Goal: Task Accomplishment & Management: Complete application form

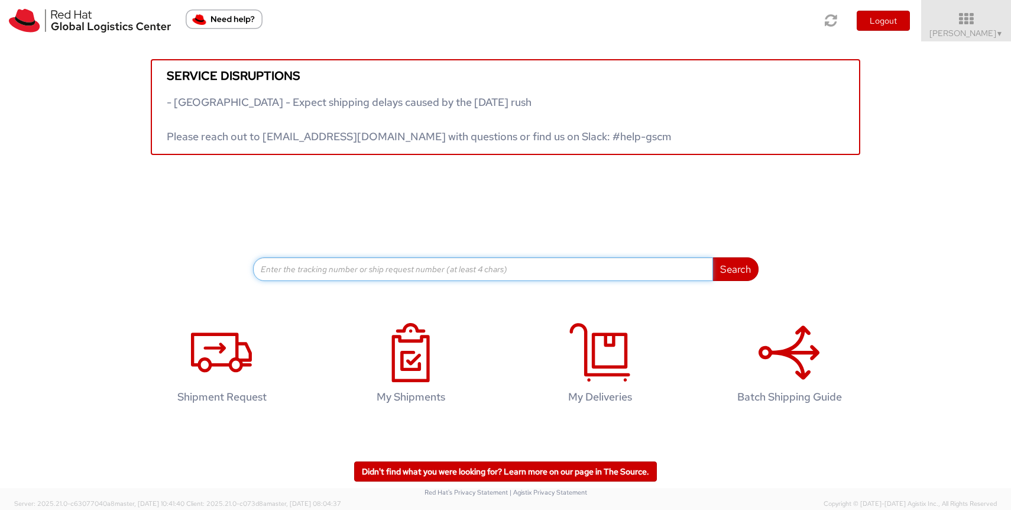
click at [483, 271] on input at bounding box center [483, 269] width 460 height 24
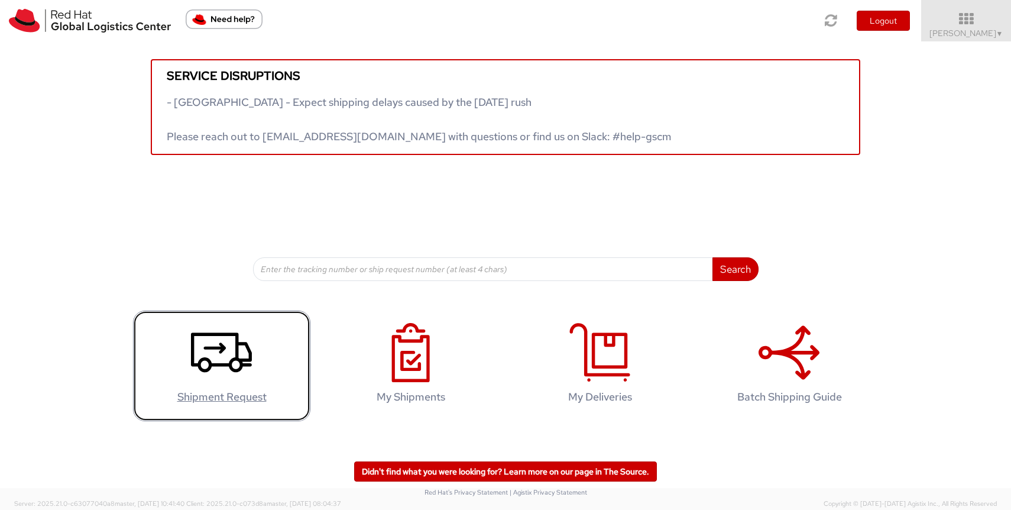
click at [243, 373] on icon at bounding box center [221, 352] width 61 height 59
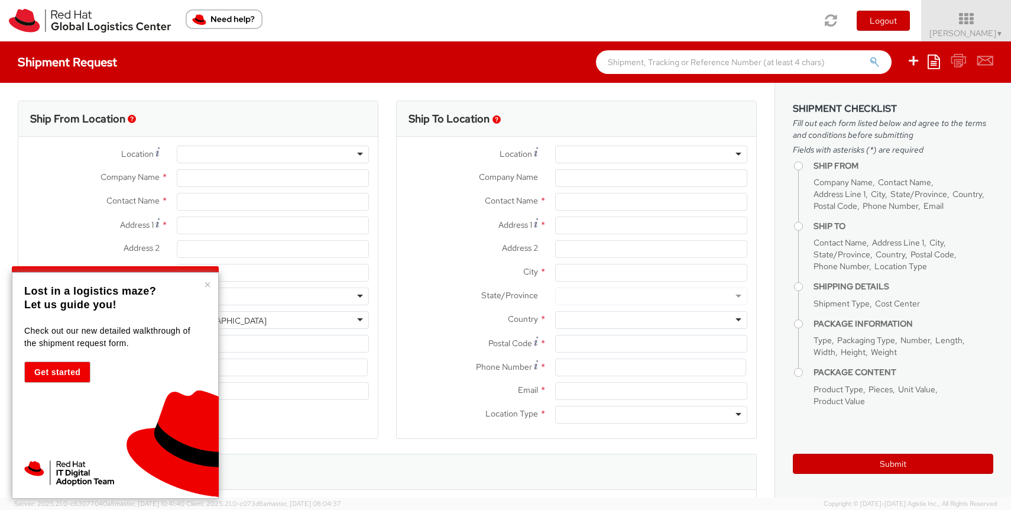
select select "419"
select select
type input "Red Hat France SARL"
type input "[PERSON_NAME]"
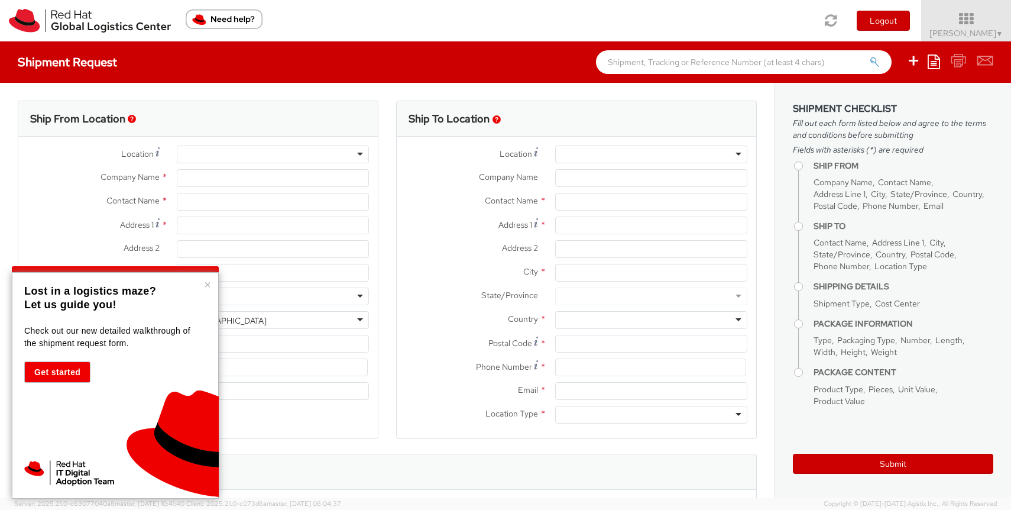
type input "Immeuble Defense Plaza, 8th Floor"
type input "[STREET_ADDRESS] Lefoullon"
type input "PUTEAUX"
type input "92800"
type input "[PHONE_NUMBER]"
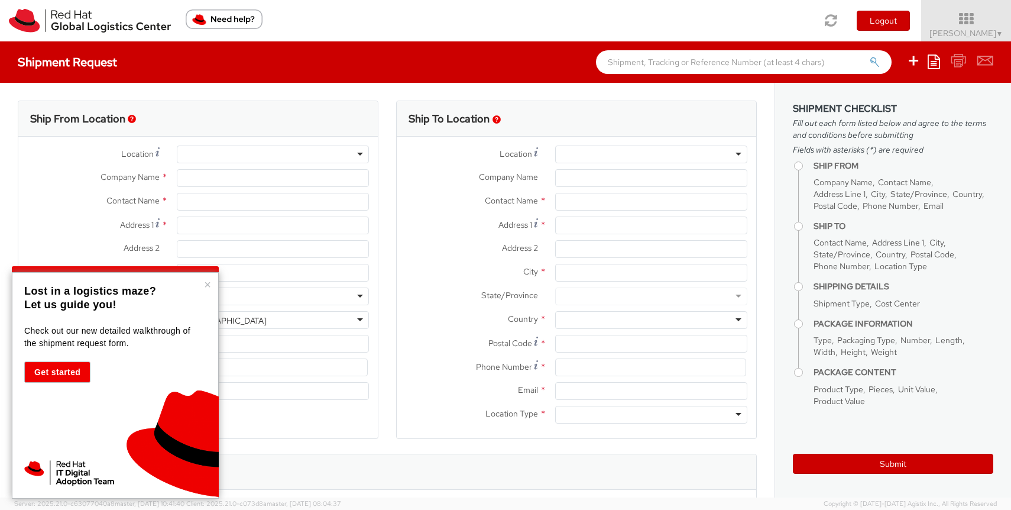
type input "[EMAIL_ADDRESS][DOMAIN_NAME]"
select select "CM"
select select "KGS"
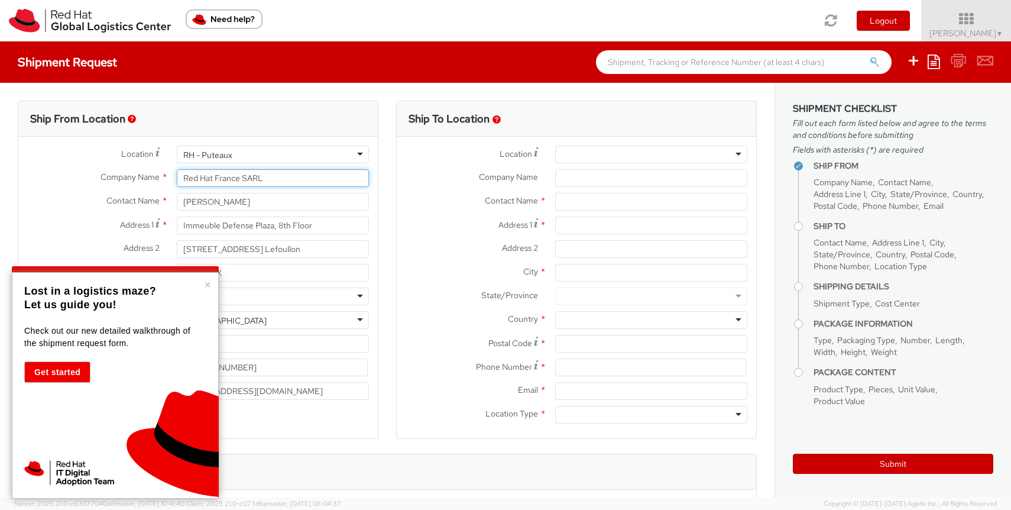
click at [301, 179] on input "Red Hat France SARL" at bounding box center [273, 178] width 192 height 18
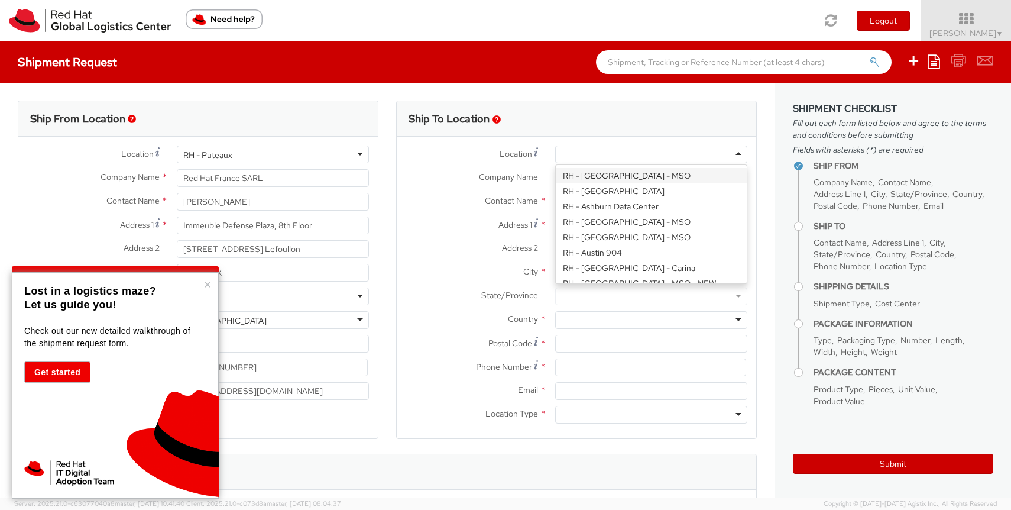
click at [583, 152] on div at bounding box center [651, 154] width 192 height 18
type input "TierPoint, LLC"
type input "99 [PERSON_NAME] Dr."
type input "Floor 1"
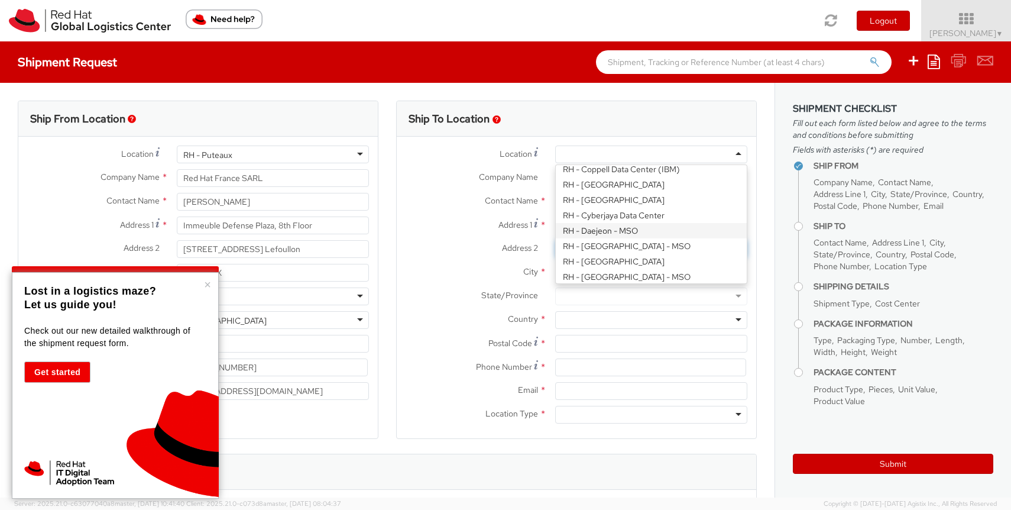
type input "[GEOGRAPHIC_DATA]"
type input "27709"
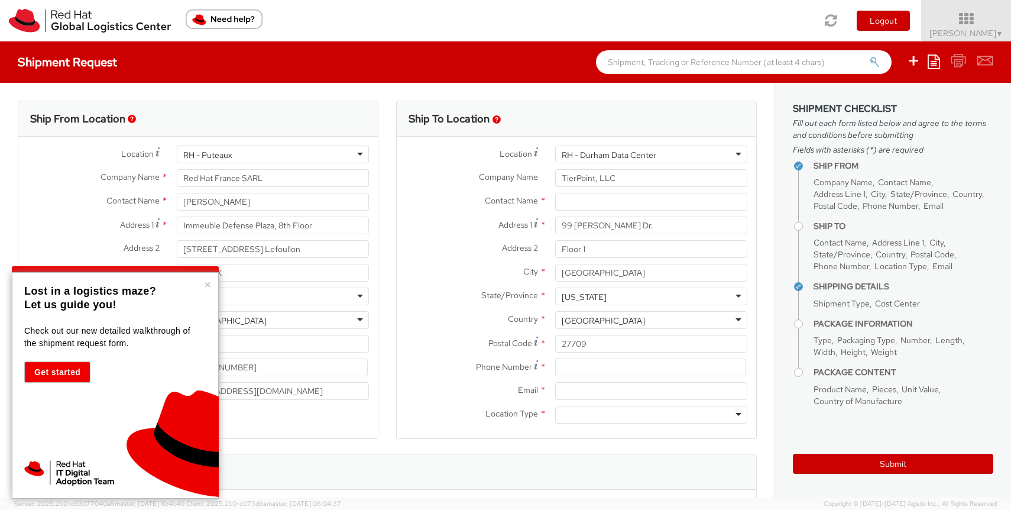
click at [618, 154] on div "RH - Durham Data Center" at bounding box center [609, 155] width 95 height 12
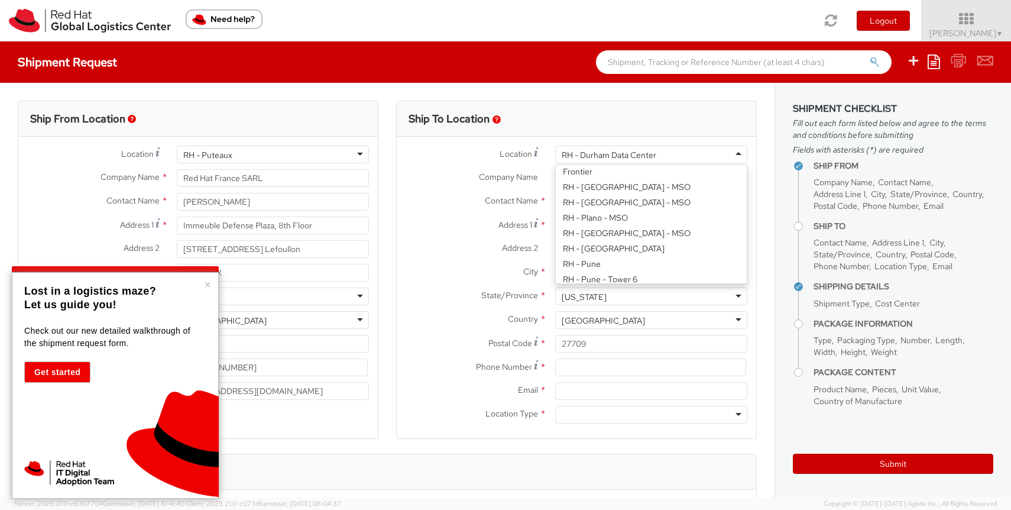
scroll to position [1504, 0]
type input "Red Hat France SARL"
type input "Immeuble Defense Plaza, 8th Floor"
type input "[STREET_ADDRESS] Lefoullon"
type input "PUTEAUX"
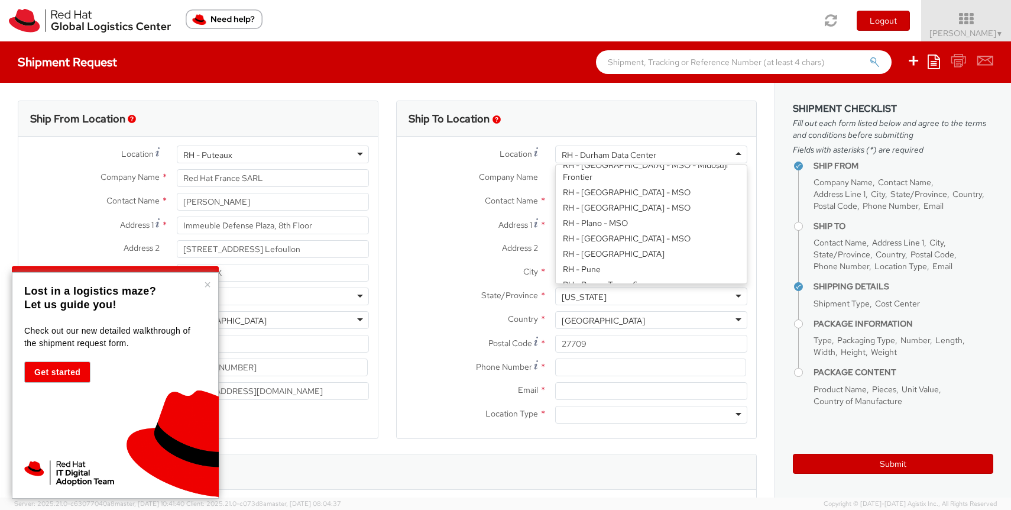
type input "92800"
type input "[PHONE_NUMBER]"
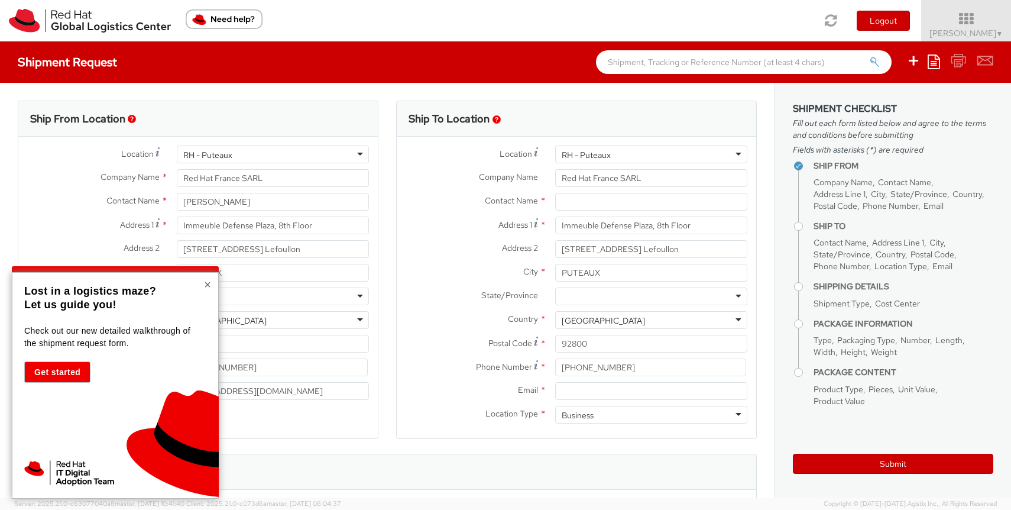
click at [206, 287] on button "×" at bounding box center [207, 285] width 7 height 12
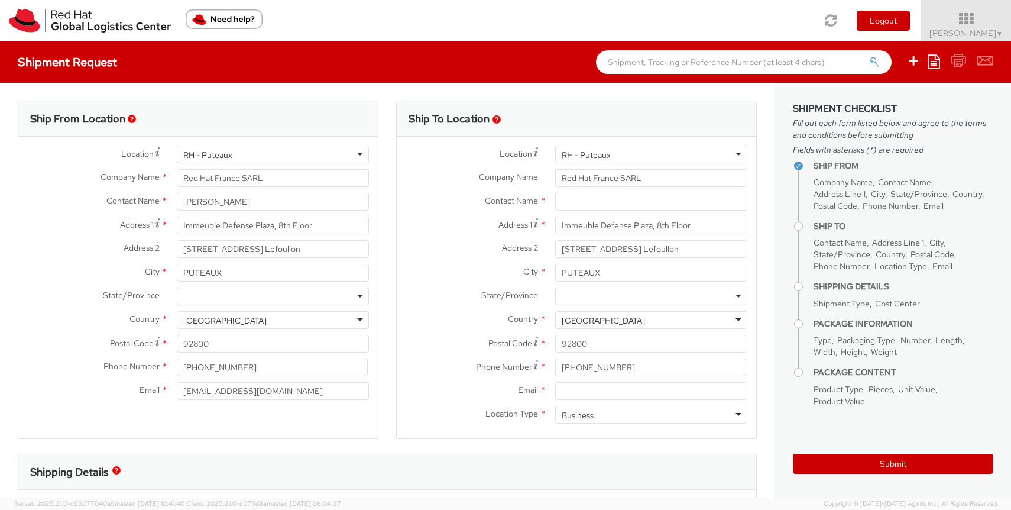
scroll to position [1444, 0]
click at [295, 156] on div "RH - Puteaux" at bounding box center [273, 154] width 192 height 18
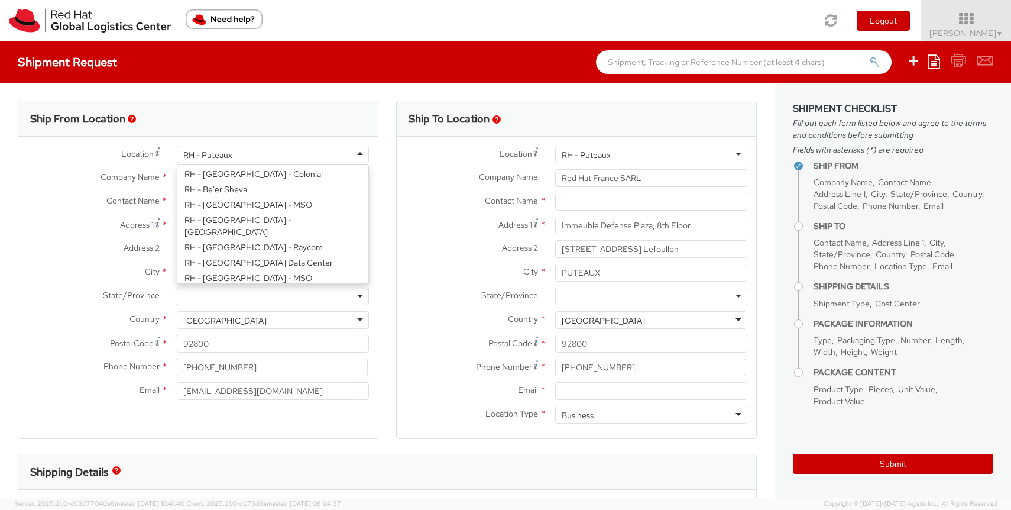
scroll to position [201, 0]
click at [311, 111] on div "Ship From Location" at bounding box center [198, 118] width 360 height 35
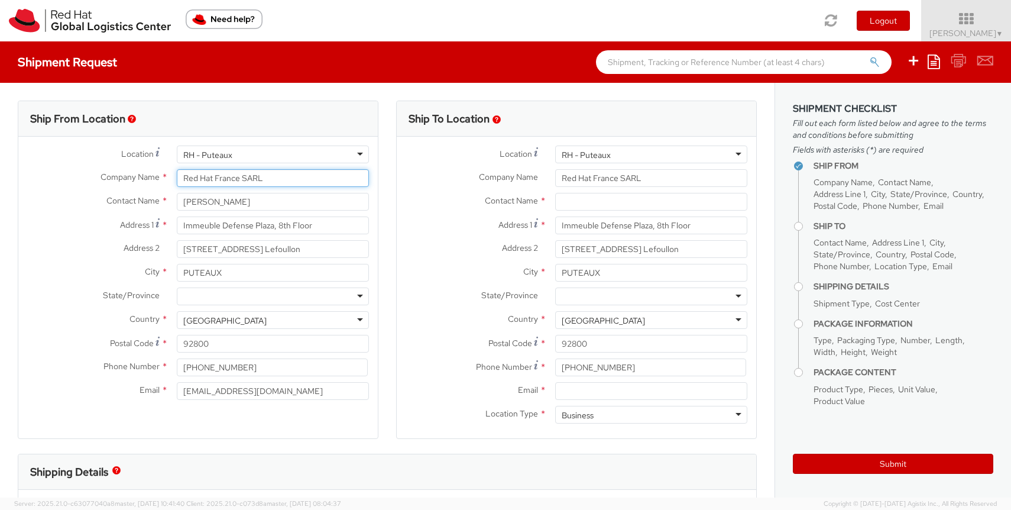
click at [258, 179] on input "Red Hat France SARL" at bounding box center [273, 178] width 192 height 18
drag, startPoint x: 287, startPoint y: 176, endPoint x: 187, endPoint y: 180, distance: 100.1
click at [187, 180] on input "Red Hat France SARL" at bounding box center [273, 178] width 192 height 18
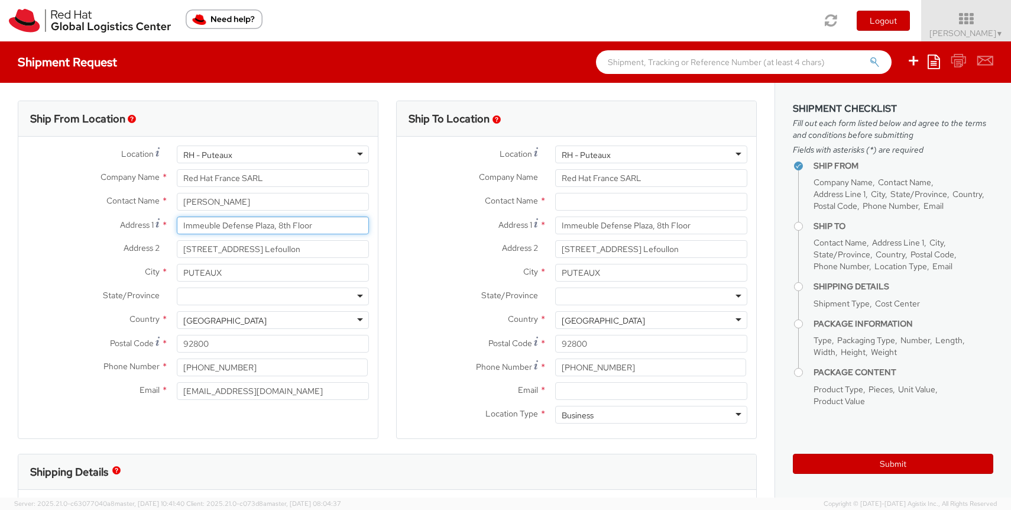
drag, startPoint x: 318, startPoint y: 225, endPoint x: 160, endPoint y: 218, distance: 157.5
click at [161, 218] on div "Address [STREET_ADDRESS]" at bounding box center [198, 225] width 360 height 18
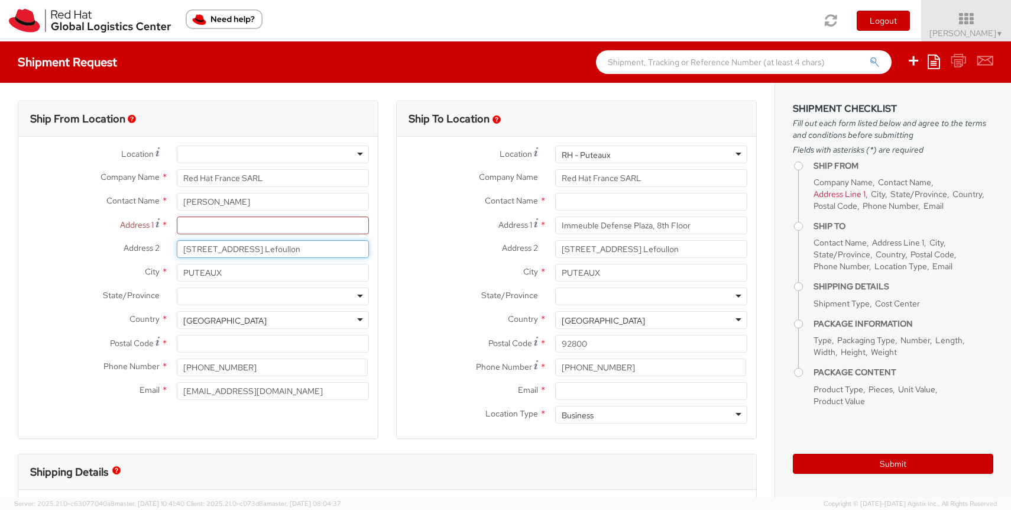
drag, startPoint x: 300, startPoint y: 250, endPoint x: 167, endPoint y: 239, distance: 132.9
click at [167, 239] on div "Location * [GEOGRAPHIC_DATA] - [GEOGRAPHIC_DATA] - [GEOGRAPHIC_DATA] [GEOGRAPHI…" at bounding box center [198, 275] width 360 height 260
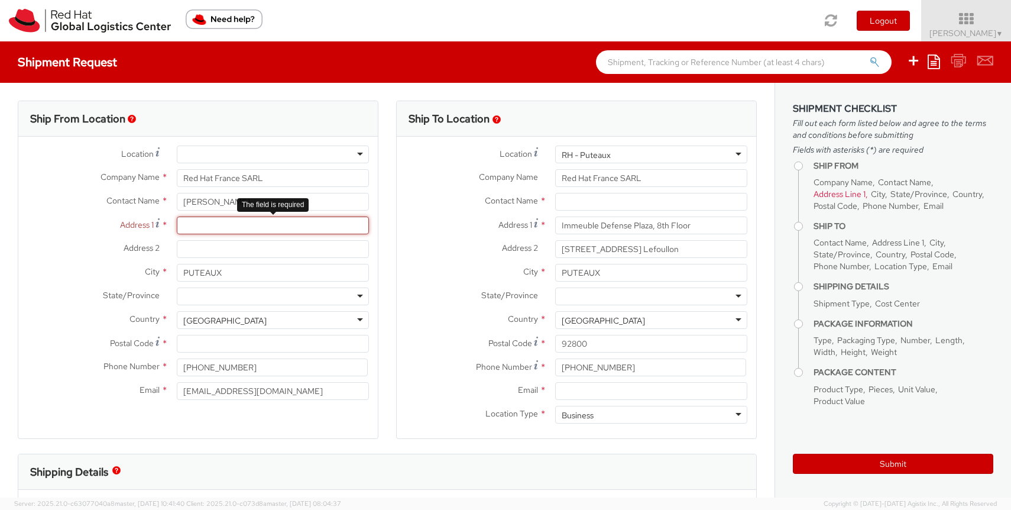
click at [206, 224] on input "Address 1 *" at bounding box center [273, 225] width 192 height 18
type input "[STREET_ADDRESS][PERSON_NAME]"
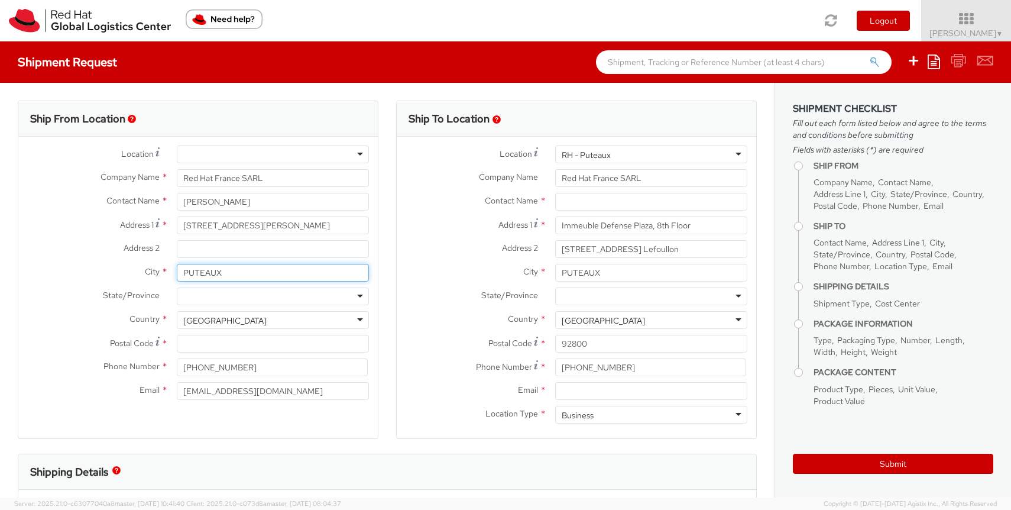
drag, startPoint x: 231, startPoint y: 270, endPoint x: 180, endPoint y: 270, distance: 51.5
click at [180, 270] on input "PUTEAUX" at bounding box center [273, 273] width 192 height 18
type input "[GEOGRAPHIC_DATA]"
click at [212, 299] on div at bounding box center [273, 296] width 192 height 18
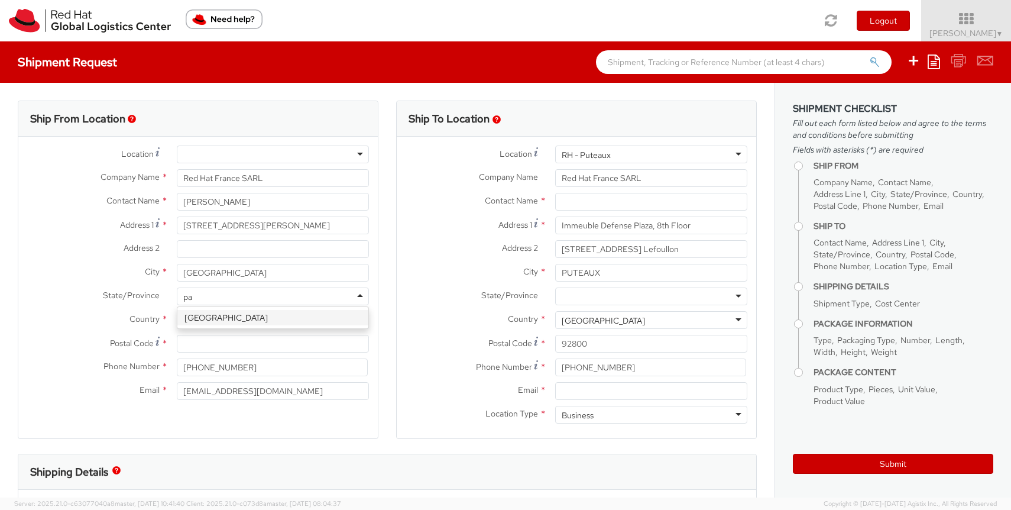
type input "p"
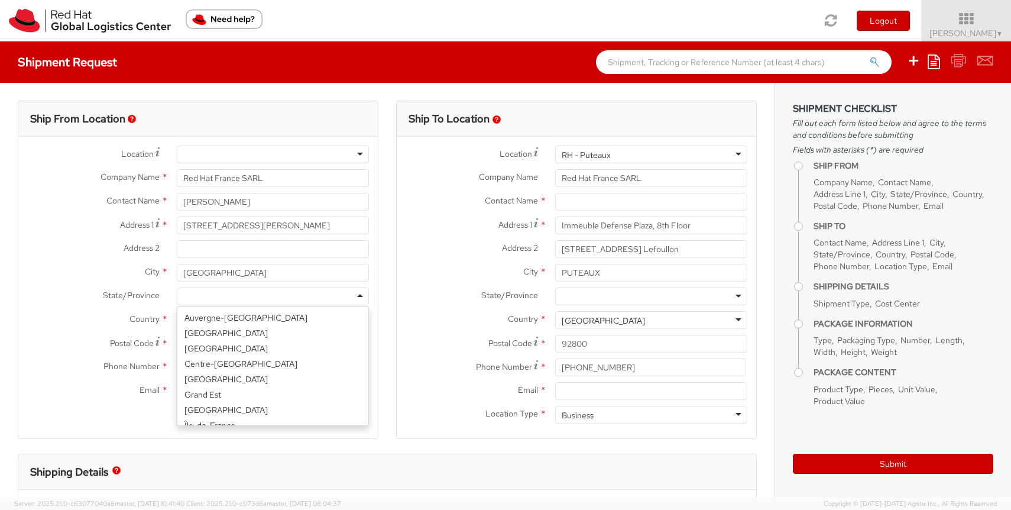
scroll to position [75, 0]
type input "ile"
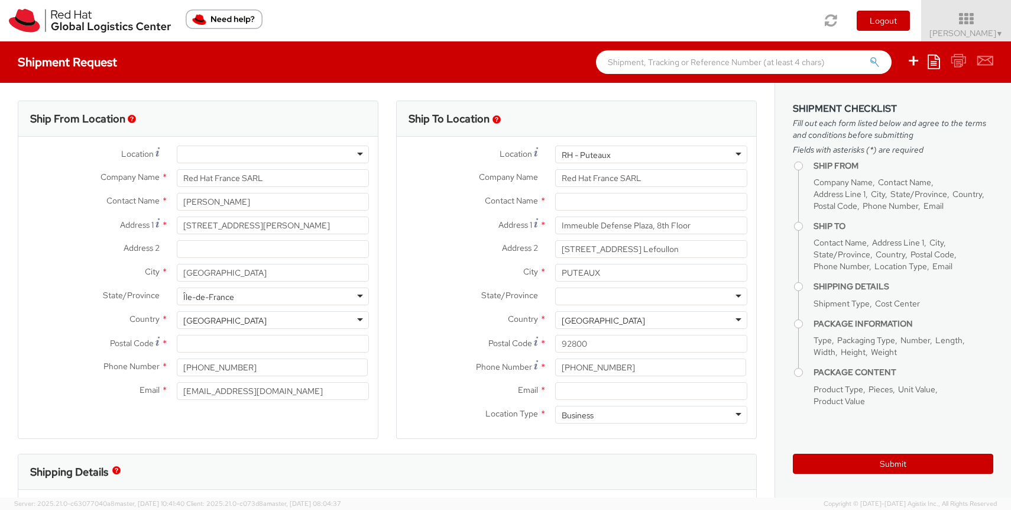
scroll to position [0, 0]
click at [211, 345] on input "Postal Code *" at bounding box center [273, 344] width 192 height 18
type input "75015"
click at [180, 418] on div "Ship From Location Location * [GEOGRAPHIC_DATA] - [GEOGRAPHIC_DATA] - [GEOGRAPH…" at bounding box center [198, 270] width 361 height 338
drag, startPoint x: 252, startPoint y: 365, endPoint x: 143, endPoint y: 365, distance: 109.4
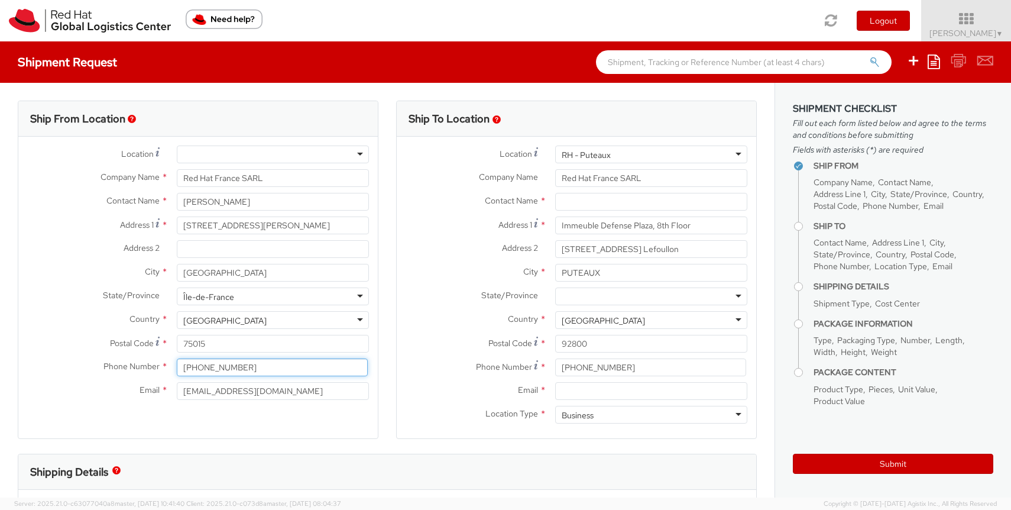
click at [143, 365] on div "Phone Number * [PHONE_NUMBER]" at bounding box center [198, 367] width 360 height 18
type input "0664805976"
click at [173, 438] on div "Ship From Location Location * [GEOGRAPHIC_DATA] - [GEOGRAPHIC_DATA] - [GEOGRAPH…" at bounding box center [198, 270] width 361 height 338
drag, startPoint x: 274, startPoint y: 396, endPoint x: 99, endPoint y: 400, distance: 174.5
click at [99, 400] on div "Email * [EMAIL_ADDRESS][DOMAIN_NAME]" at bounding box center [198, 394] width 360 height 24
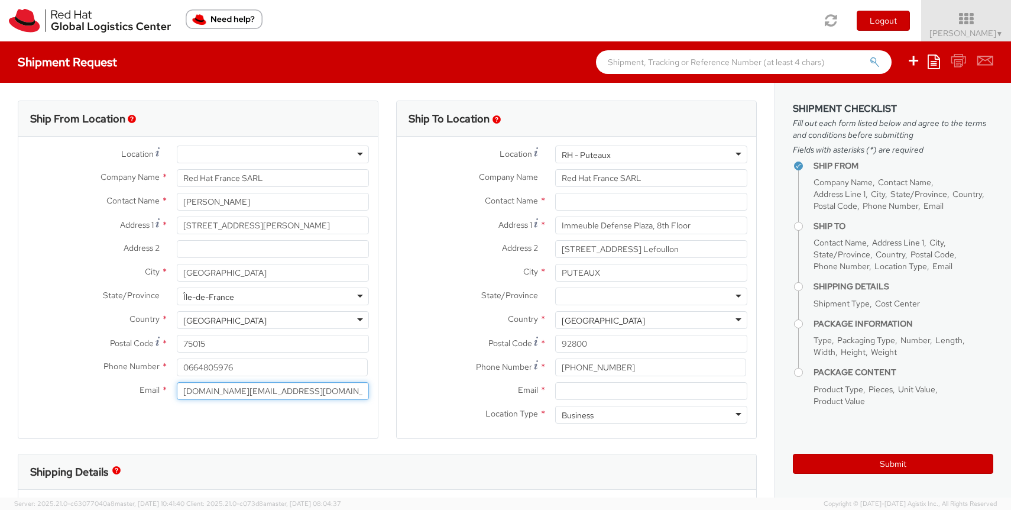
type input "[DOMAIN_NAME][EMAIL_ADDRESS][DOMAIN_NAME]"
click at [121, 427] on div "Ship From Location Location * [GEOGRAPHIC_DATA] - [GEOGRAPHIC_DATA] - [GEOGRAPH…" at bounding box center [198, 270] width 361 height 338
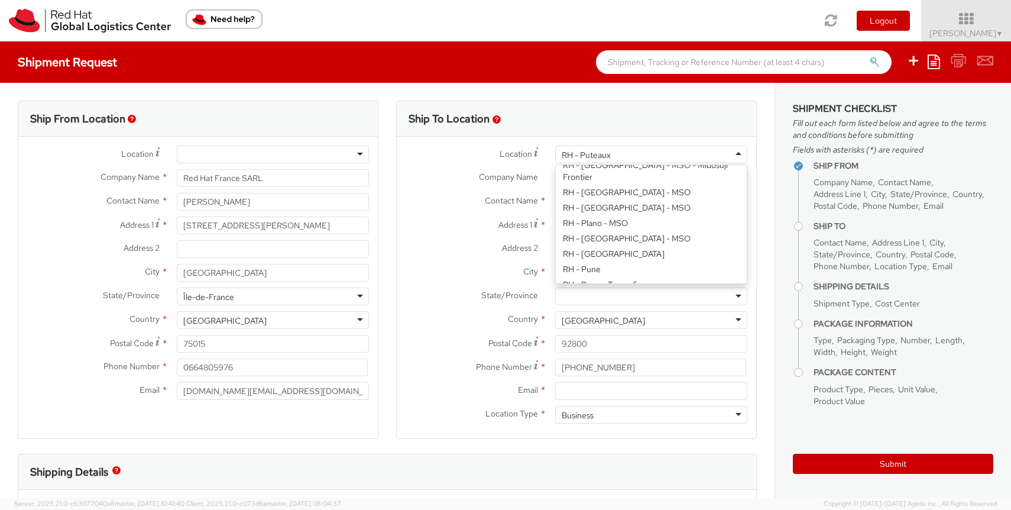
click at [620, 159] on div "RH - Puteaux" at bounding box center [651, 154] width 192 height 18
type input "Red Hat ([GEOGRAPHIC_DATA]) Limited"
type input "[GEOGRAPHIC_DATA], Level 25 and 26, Unit A"
type input "[STREET_ADDRESS]"
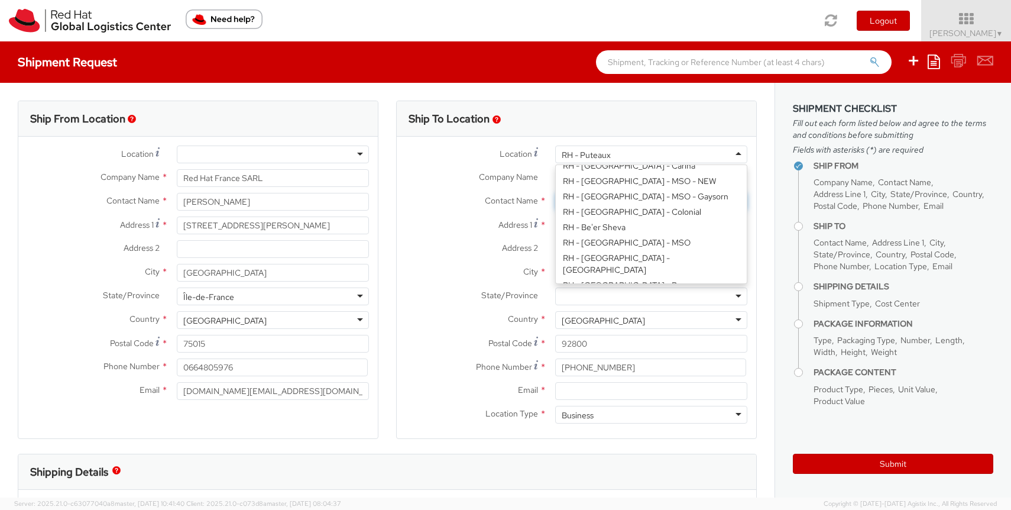
type input "[GEOGRAPHIC_DATA]"
type input "10330"
type input "66 2 073 0222"
click at [617, 158] on div "RH - [GEOGRAPHIC_DATA] - MSO - Gaysorn" at bounding box center [645, 155] width 166 height 12
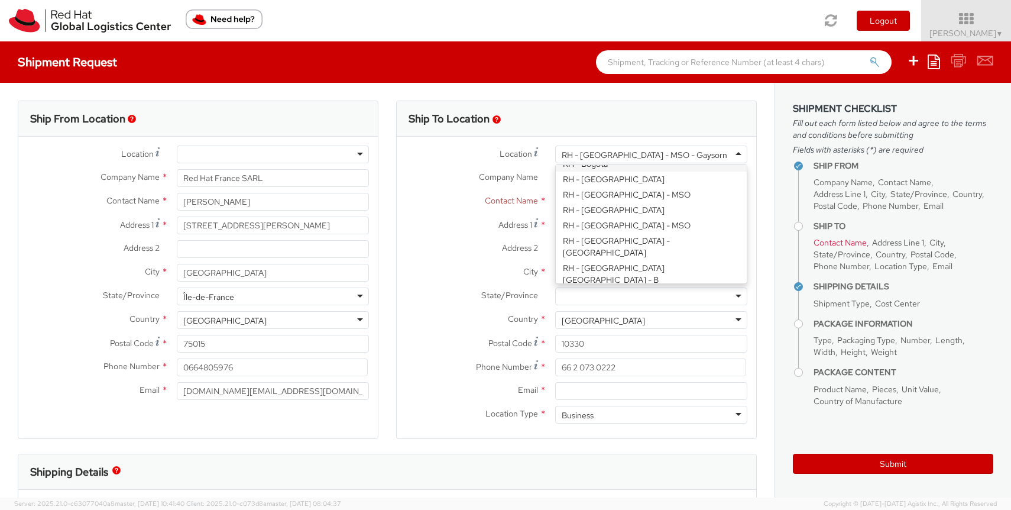
scroll to position [286, 0]
type input "Red Hat Czech s.r.o."
type input "Purkynova 647/111"
type input "[GEOGRAPHIC_DATA]"
type input "621 00"
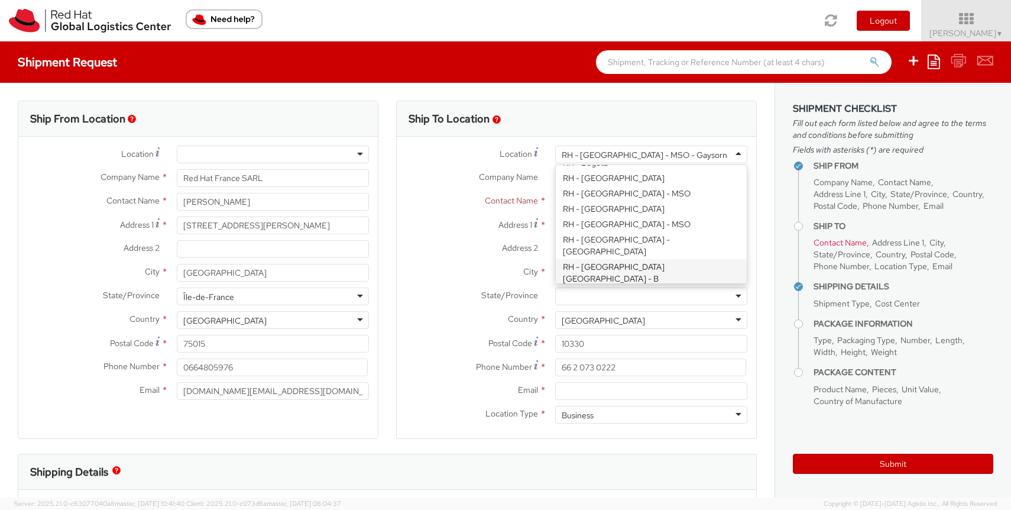
type input "420 532 294 555"
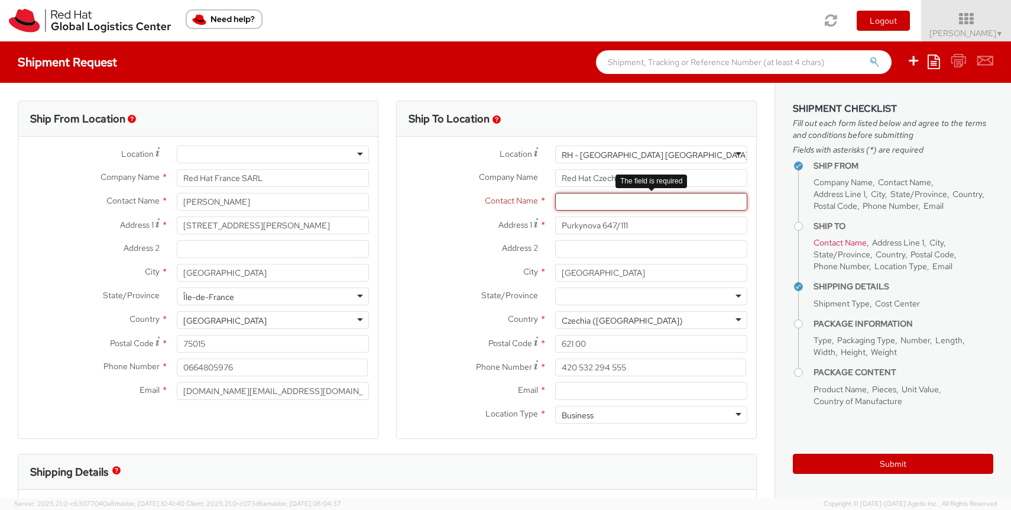
click at [623, 198] on input "text" at bounding box center [651, 202] width 192 height 18
paste input "Attn: Red Hat IT - Endpoint Systems"
click at [583, 202] on input "Attn: Red Hat IT - Endpoint Systems" at bounding box center [651, 202] width 192 height 18
type input "Attn: Red Hat IT - Endpoint Systems"
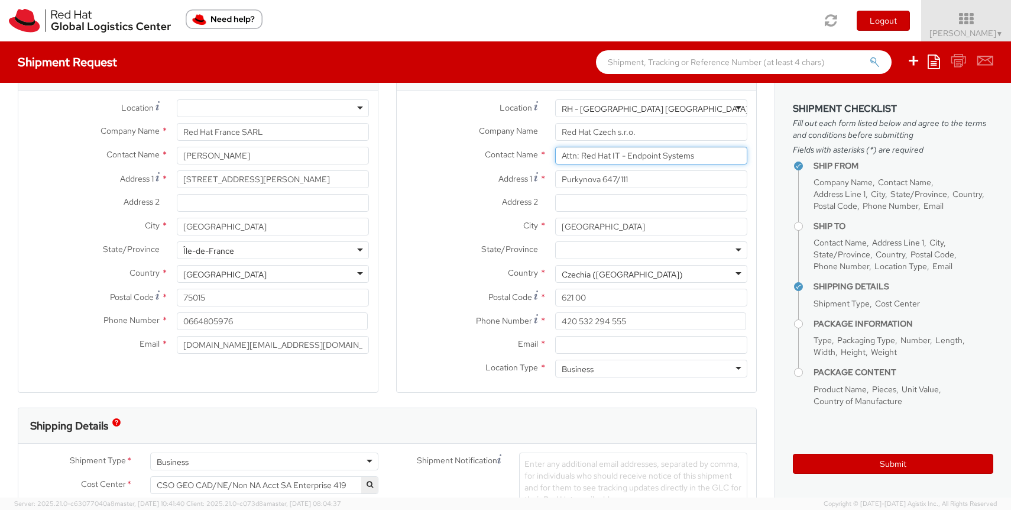
scroll to position [48, 0]
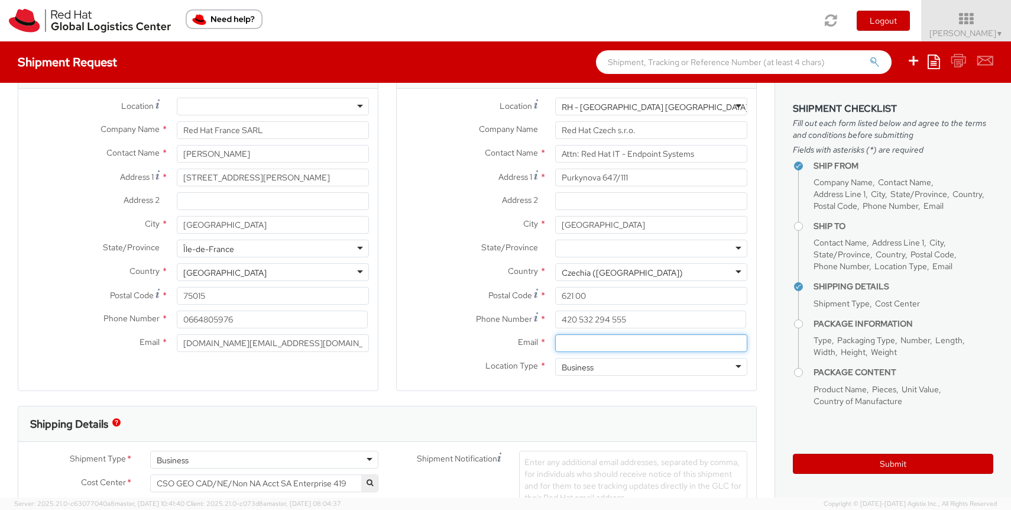
click at [617, 344] on input "Email *" at bounding box center [651, 343] width 192 height 18
paste input "[EMAIL_ADDRESS][DOMAIN_NAME]"
type input "[EMAIL_ADDRESS][DOMAIN_NAME]"
drag, startPoint x: 633, startPoint y: 322, endPoint x: 545, endPoint y: 323, distance: 88.7
click at [545, 323] on div "Phone Number * 420 532 294 555" at bounding box center [577, 319] width 360 height 18
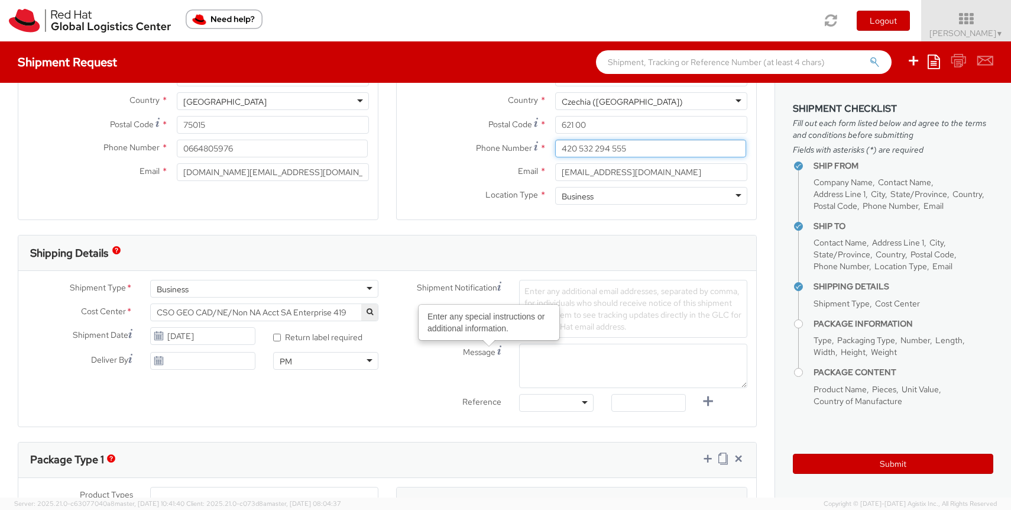
scroll to position [220, 0]
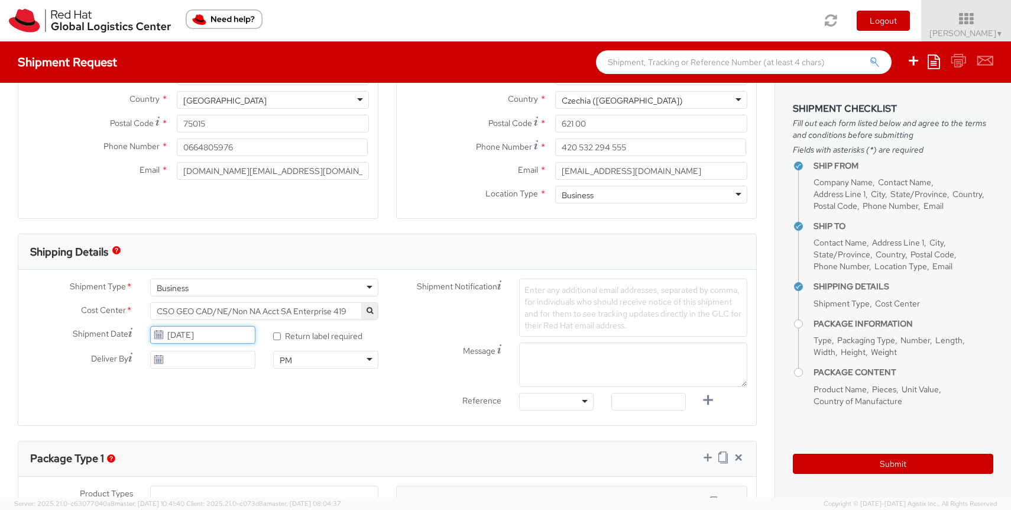
click at [187, 333] on input "[DATE]" at bounding box center [202, 335] width 105 height 18
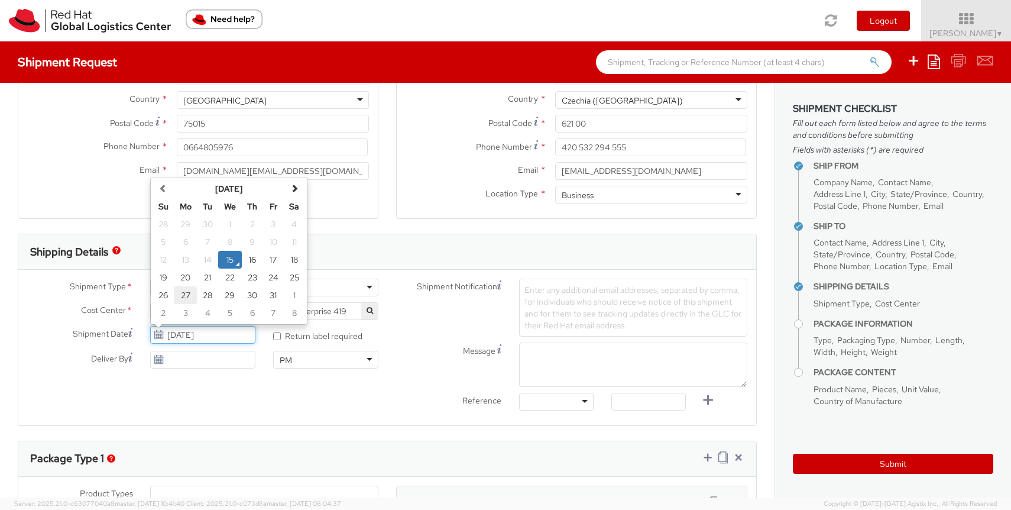
click at [185, 296] on td "27" at bounding box center [186, 295] width 24 height 18
type input "[DATE]"
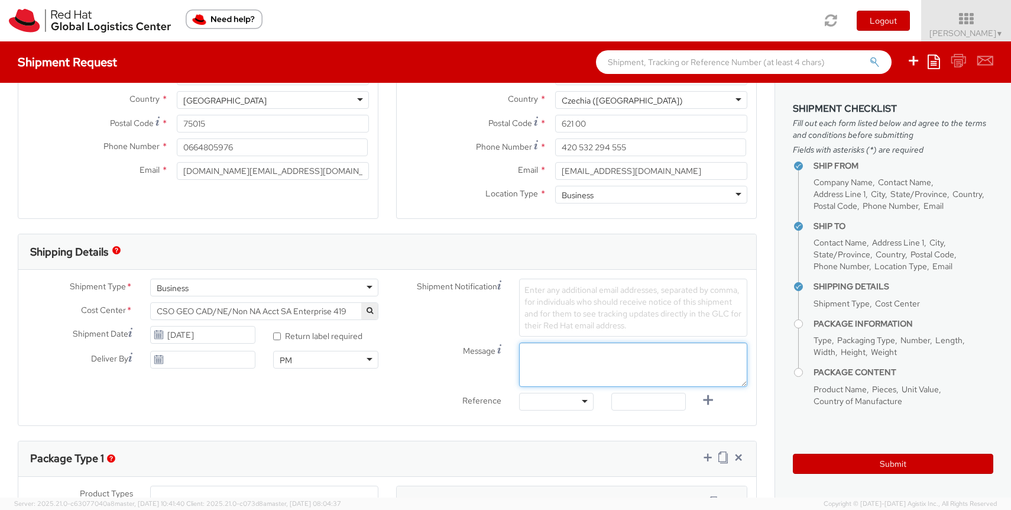
click at [541, 369] on textarea "Message" at bounding box center [633, 364] width 228 height 44
click at [548, 397] on div at bounding box center [556, 402] width 75 height 18
click at [597, 312] on span "Enter any additional email addresses, separated by comma, for individuals who s…" at bounding box center [633, 307] width 217 height 46
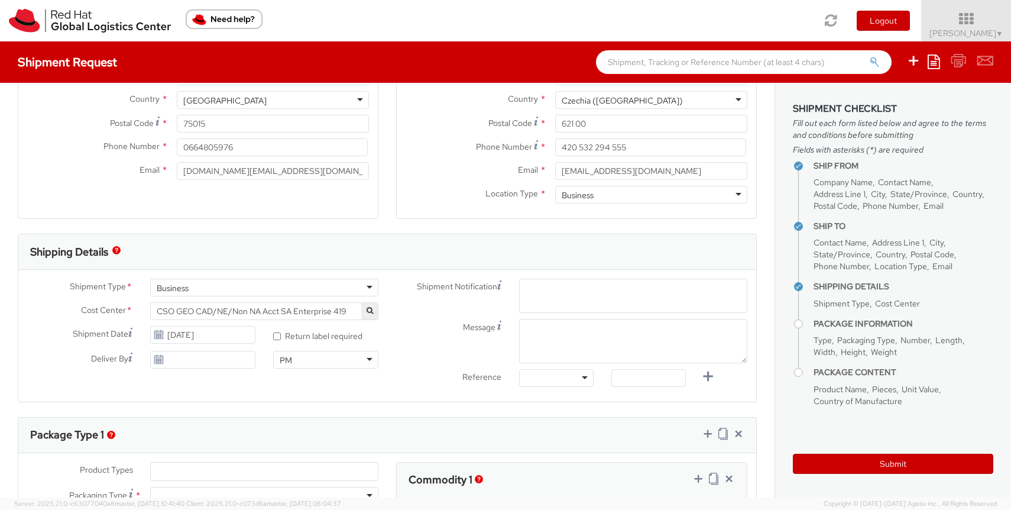
click at [597, 312] on span "Enter any additional email addresses, separated by comma, for individuals who s…" at bounding box center [634, 309] width 218 height 47
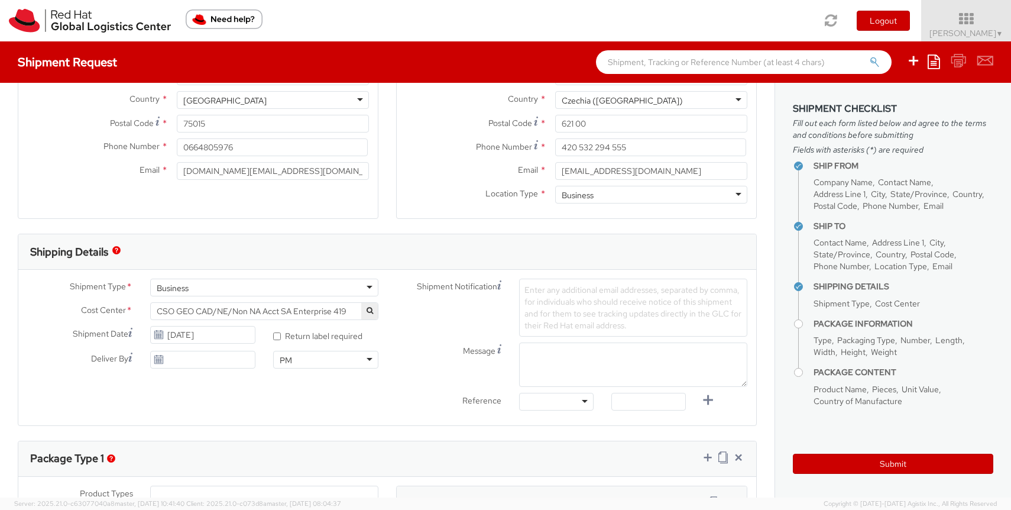
click at [598, 289] on span "Enter any additional email addresses, separated by comma, for individuals who s…" at bounding box center [633, 307] width 217 height 46
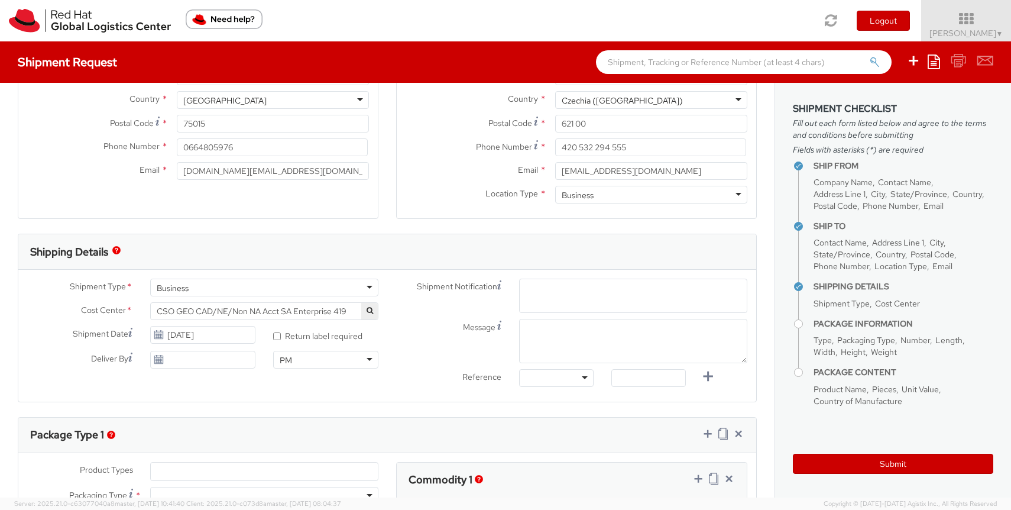
click at [598, 289] on span "Enter any additional email addresses, separated by comma, for individuals who s…" at bounding box center [634, 309] width 218 height 47
click at [588, 338] on div "Shipment Notification Enter any additional email addresses, separated by comma,…" at bounding box center [571, 336] width 369 height 114
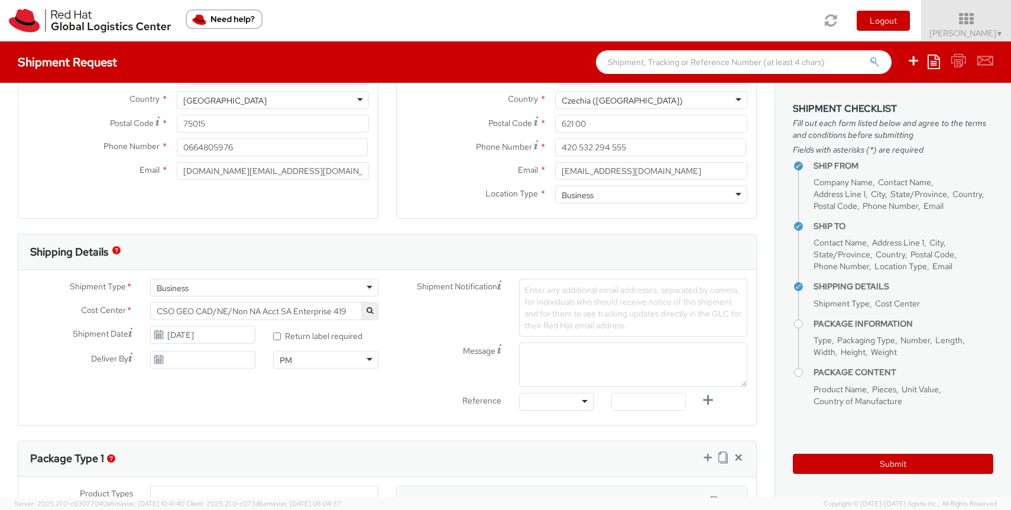
click at [609, 308] on div "Enter any additional email addresses, separated by comma, for individuals who s…" at bounding box center [633, 308] width 228 height 58
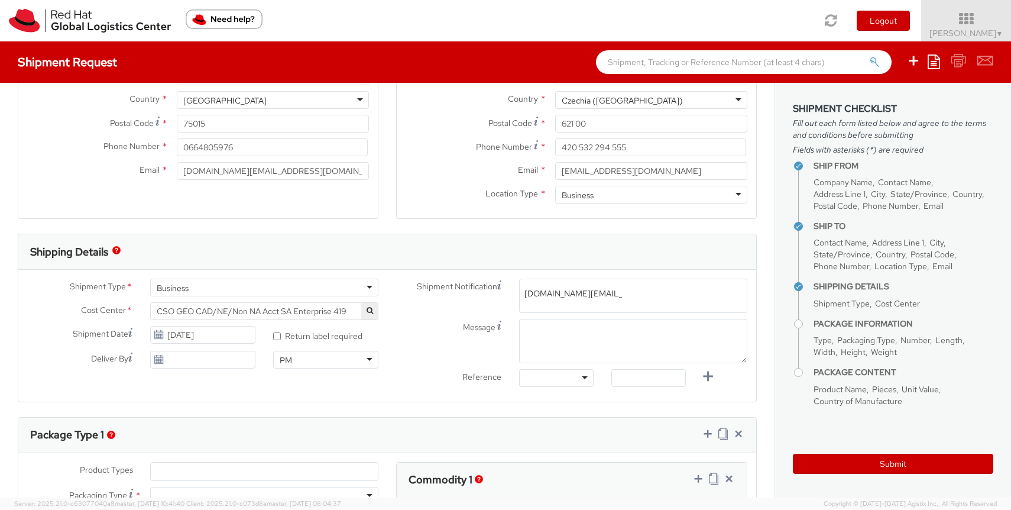
type input "[DOMAIN_NAME][EMAIL_ADDRESS][DOMAIN_NAME]"
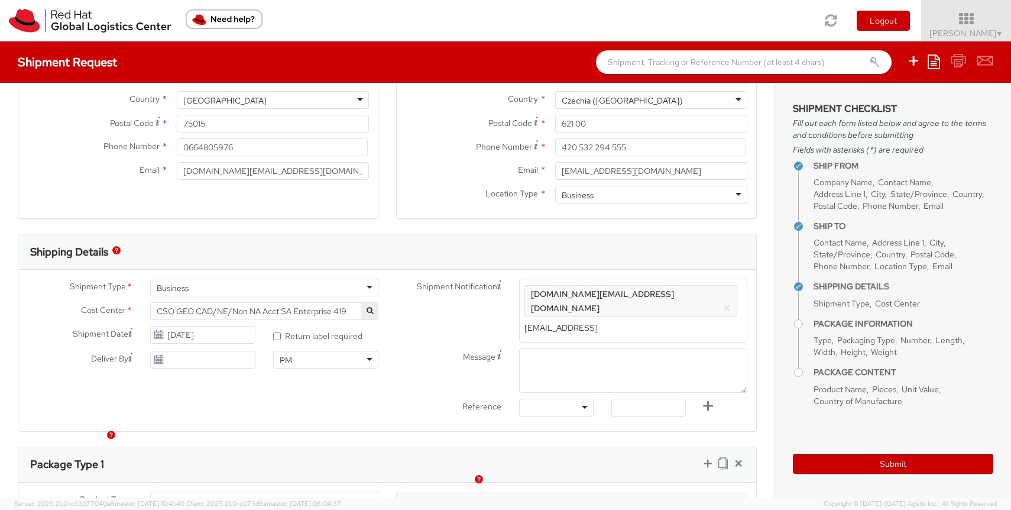
type input "[EMAIL_ADDRESS][DOMAIN_NAME]"
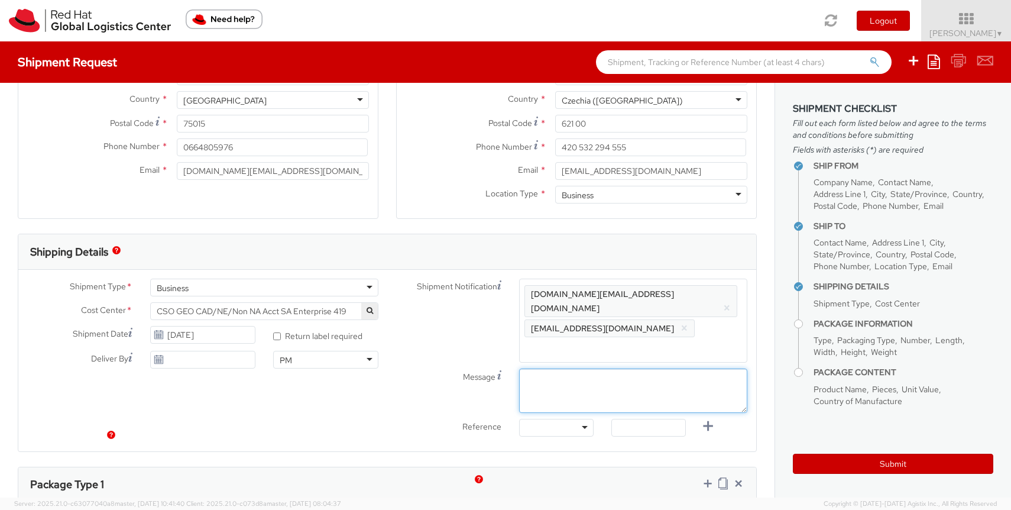
click at [719, 333] on div "Shipment Notification Enter any additional email addresses, separated by comma,…" at bounding box center [571, 361] width 369 height 164
type input "[DATE]"
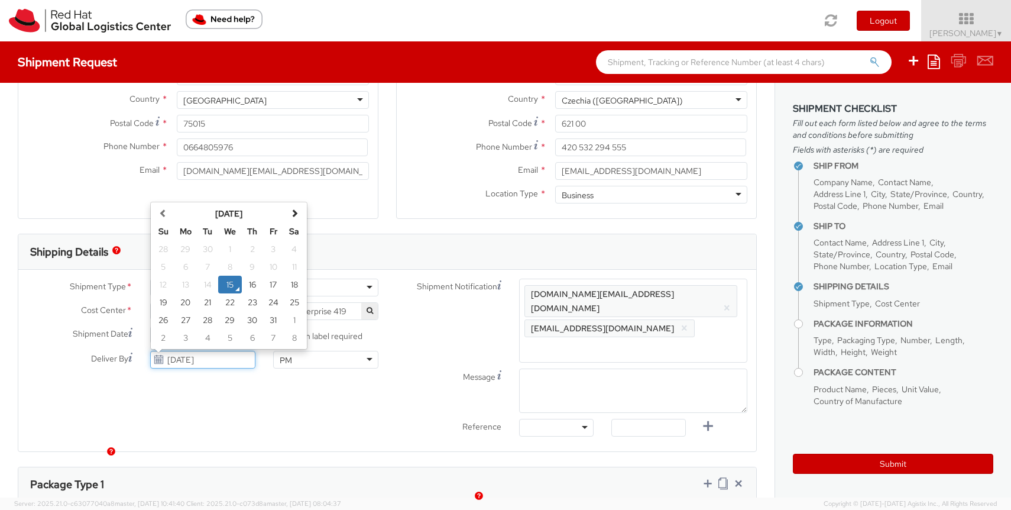
click at [224, 356] on input "[DATE]" at bounding box center [202, 360] width 105 height 18
click at [260, 389] on div "Shipment Type * Business Business Business Cost Center * CSO GEO CAD/[GEOGRAPHI…" at bounding box center [387, 361] width 738 height 164
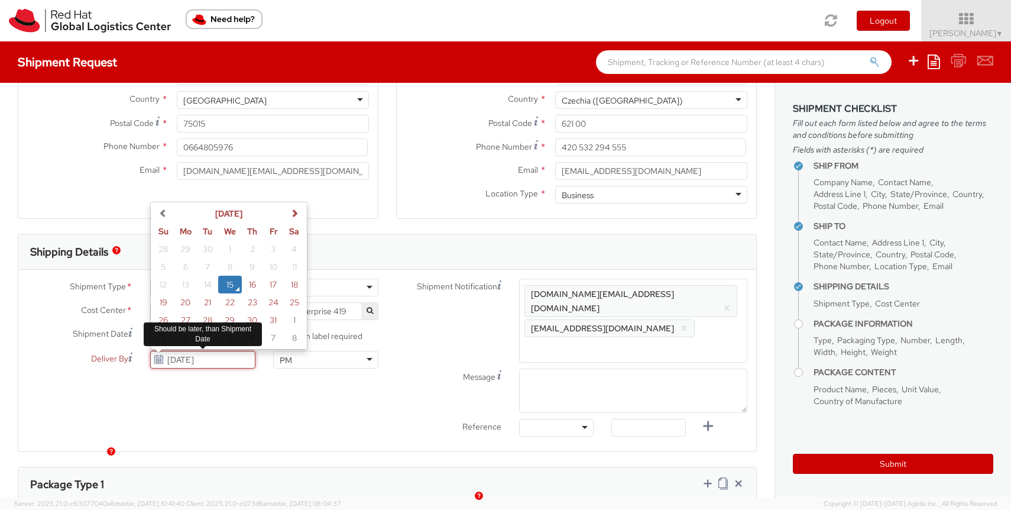
drag, startPoint x: 221, startPoint y: 361, endPoint x: 141, endPoint y: 358, distance: 79.9
click at [141, 358] on div "[DATE] [DATE] Su Mo Tu We Th Fr Sa 28 29 30 1 2 3 4 5 6 7 8 9 10 11 12 13 14 15…" at bounding box center [202, 360] width 123 height 18
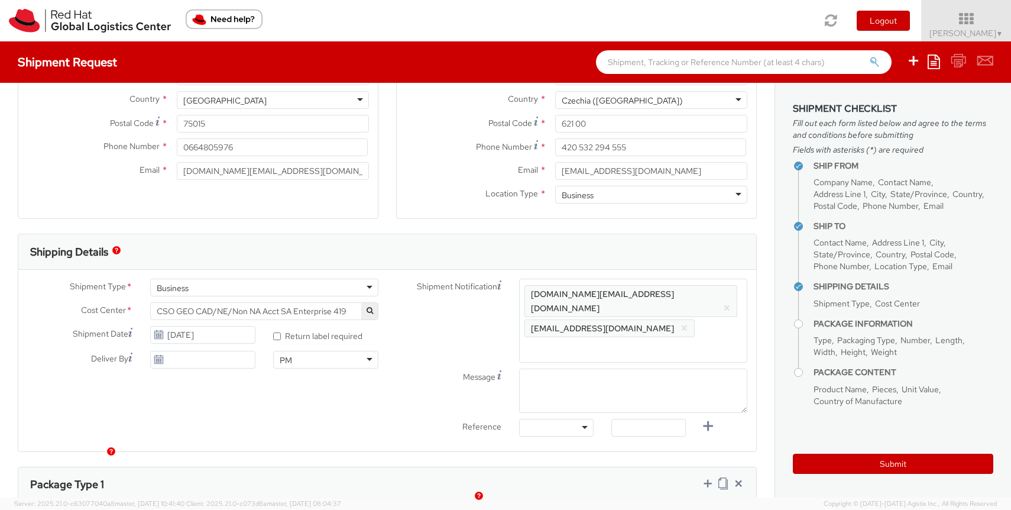
click at [185, 391] on div "Shipment Type * Business Business Business Cost Center * CSO GEO CAD/NE/Non NA …" at bounding box center [387, 361] width 738 height 164
click at [129, 331] on icon at bounding box center [130, 332] width 4 height 9
click at [150, 331] on input "[DATE]" at bounding box center [202, 335] width 105 height 18
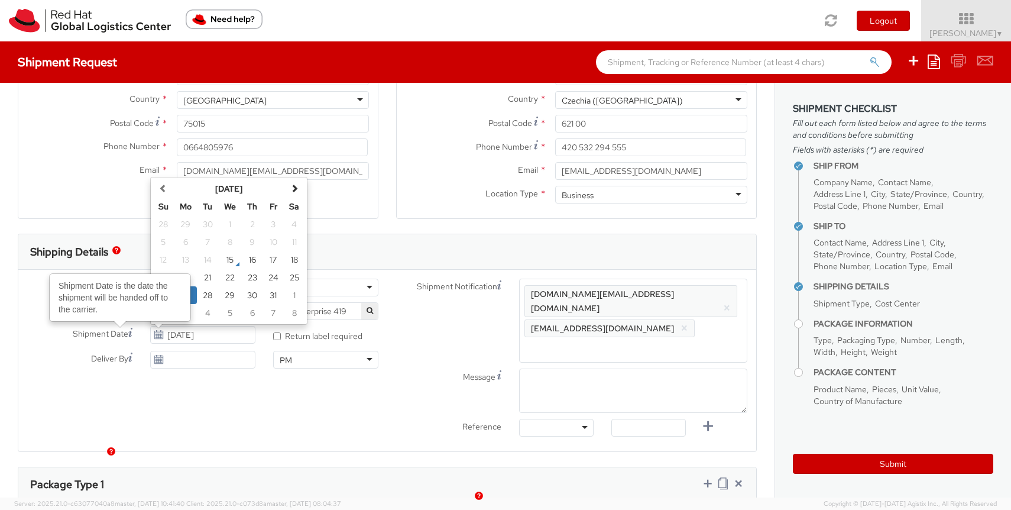
click at [129, 331] on icon at bounding box center [130, 332] width 4 height 9
click at [150, 331] on input "[DATE]" at bounding box center [202, 335] width 105 height 18
click at [129, 331] on icon at bounding box center [130, 332] width 4 height 9
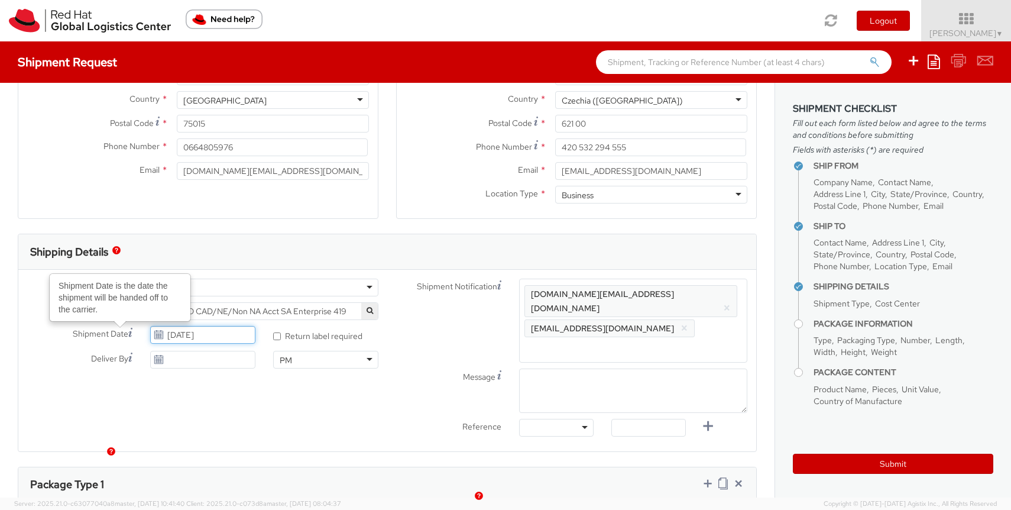
click at [150, 331] on input "[DATE]" at bounding box center [202, 335] width 105 height 18
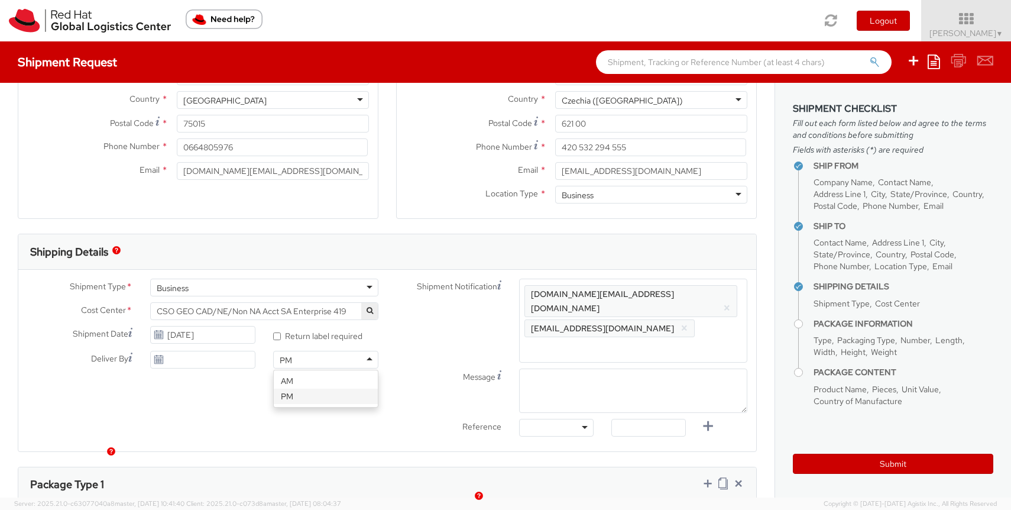
click at [325, 355] on div "PM" at bounding box center [325, 360] width 105 height 18
click at [609, 368] on textarea "Message" at bounding box center [633, 390] width 228 height 44
type textarea "Pick up time morning"
click at [533, 419] on div at bounding box center [556, 428] width 75 height 18
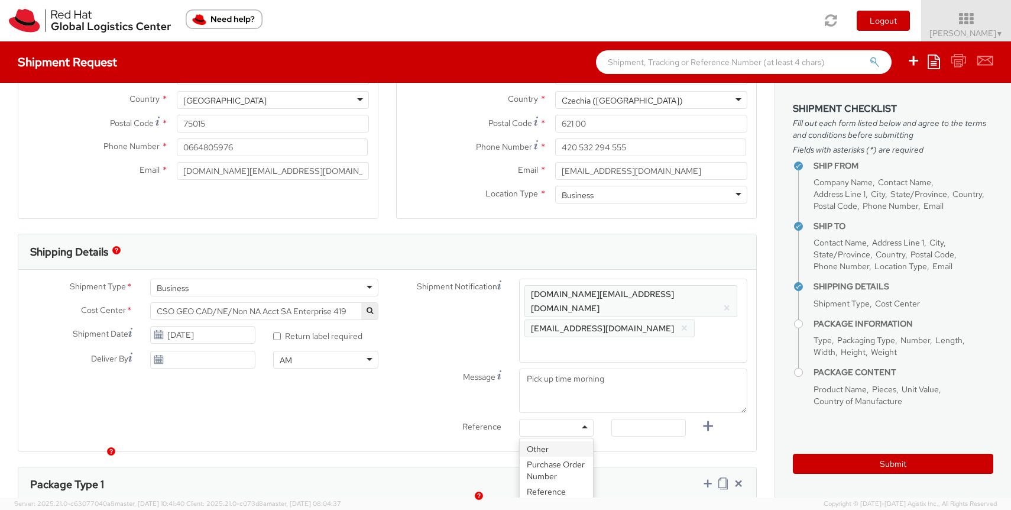
click at [425, 419] on div "Reference" at bounding box center [448, 429] width 123 height 20
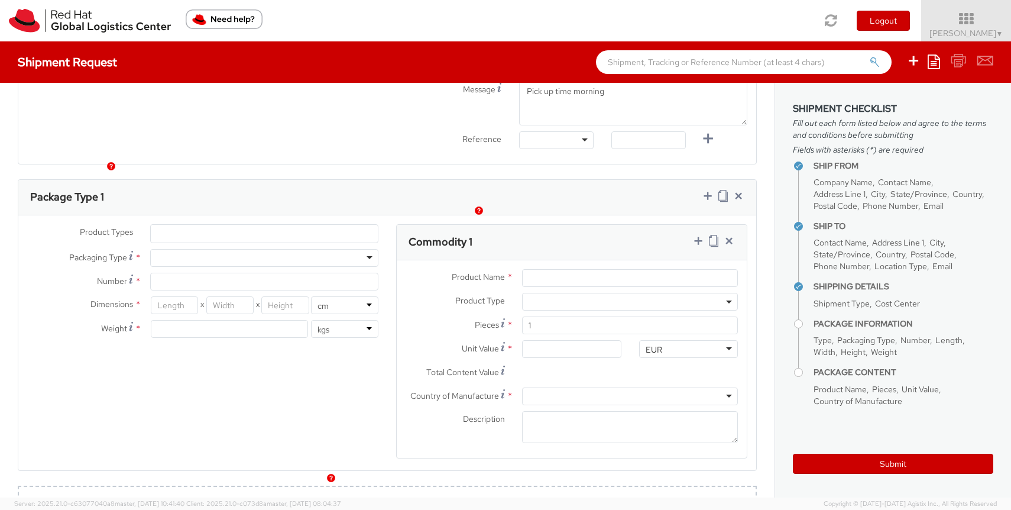
scroll to position [510, 0]
click at [244, 222] on ul at bounding box center [264, 231] width 227 height 18
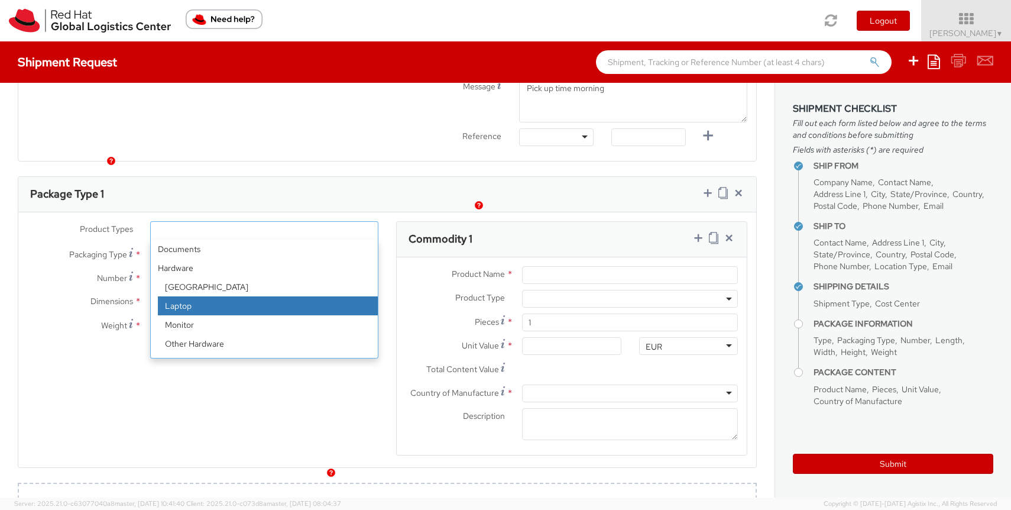
select select "LAPTOP"
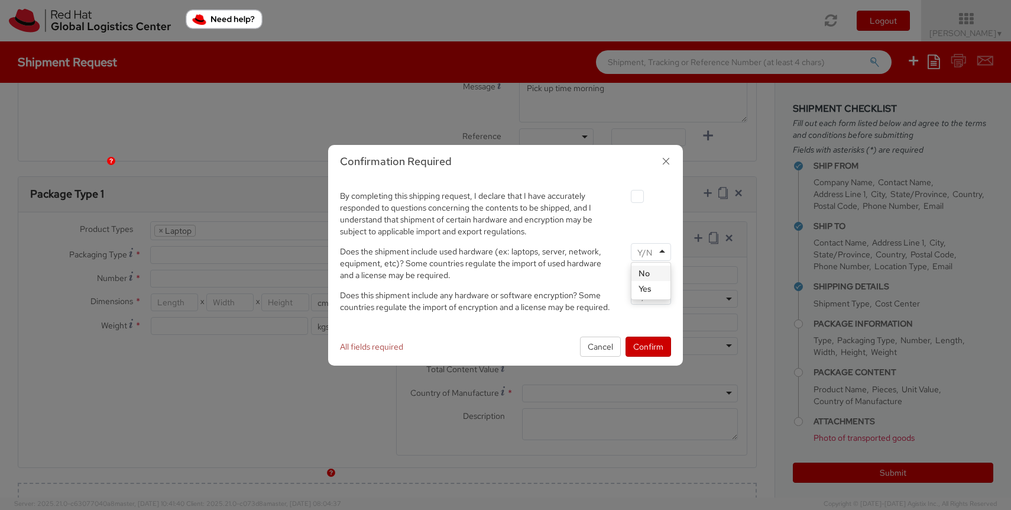
click at [653, 252] on input "select-one" at bounding box center [646, 253] width 17 height 12
click at [647, 295] on input "select-one" at bounding box center [646, 296] width 17 height 12
click at [639, 199] on label at bounding box center [637, 196] width 13 height 13
click at [627, 199] on input "checkbox" at bounding box center [624, 197] width 8 height 8
checkbox input "true"
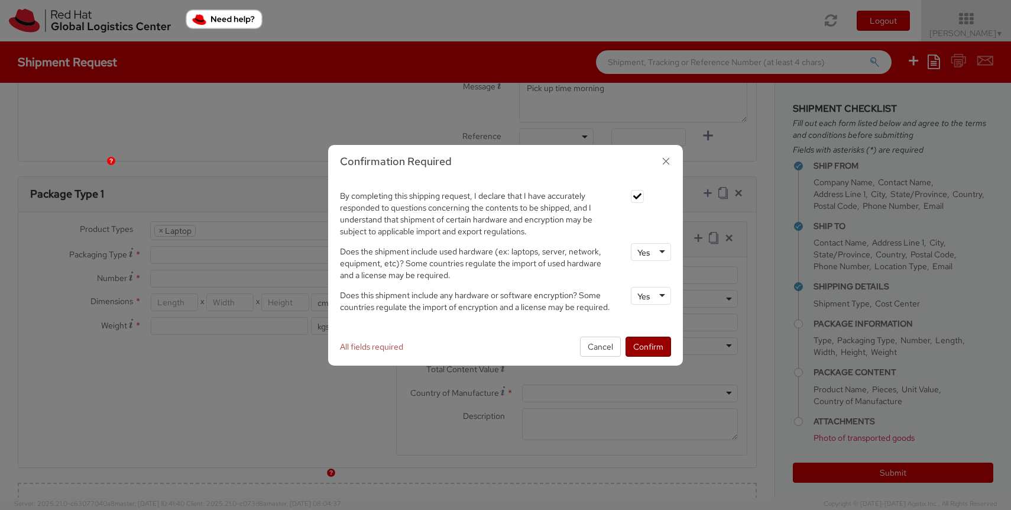
click at [643, 350] on button "Confirm" at bounding box center [649, 346] width 46 height 20
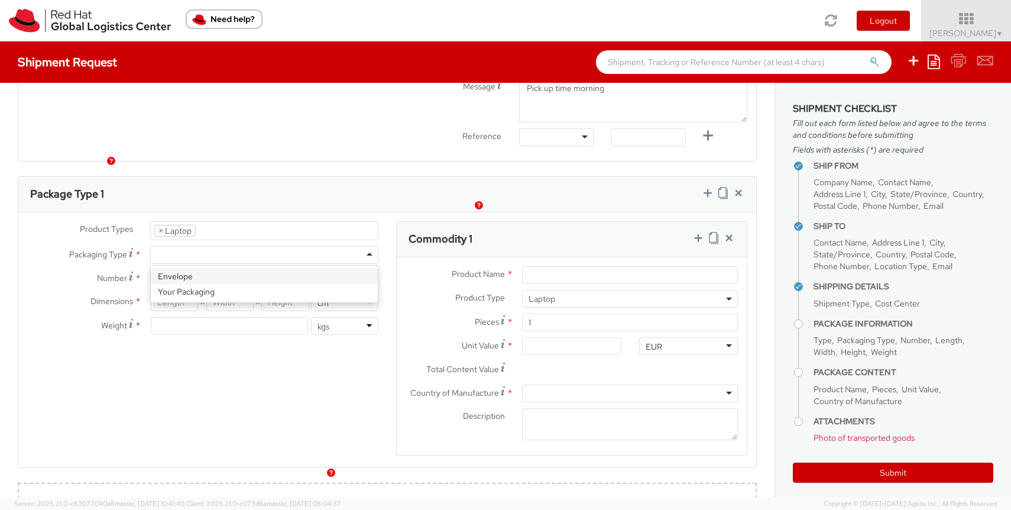
click at [256, 246] on div at bounding box center [264, 255] width 228 height 18
click at [262, 222] on ul "× Laptop" at bounding box center [264, 231] width 227 height 18
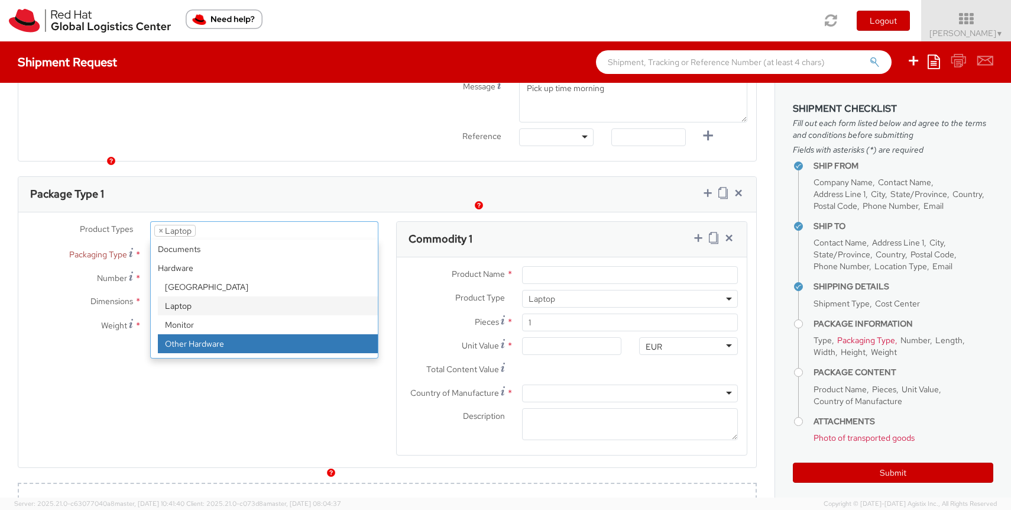
select select "HARD_OTHER"
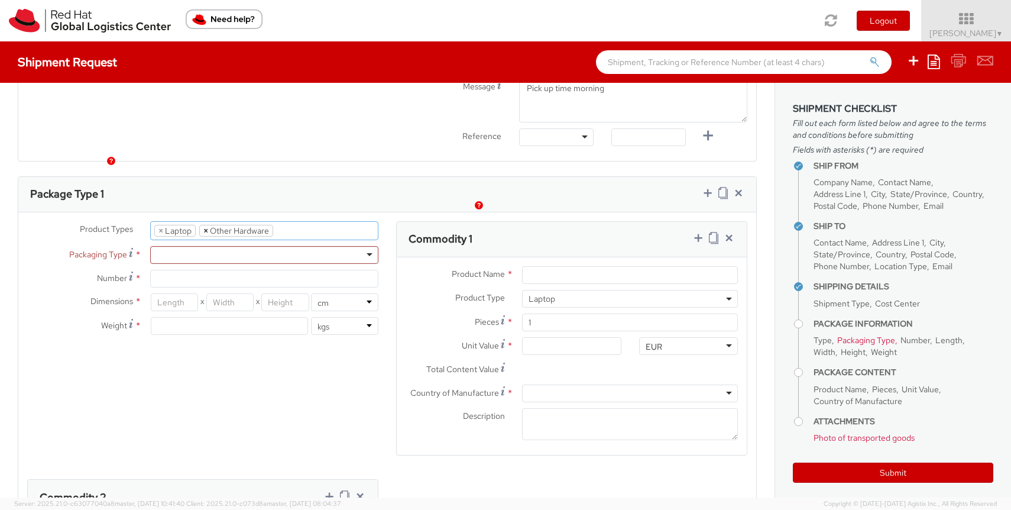
click at [208, 225] on span "×" at bounding box center [205, 230] width 5 height 11
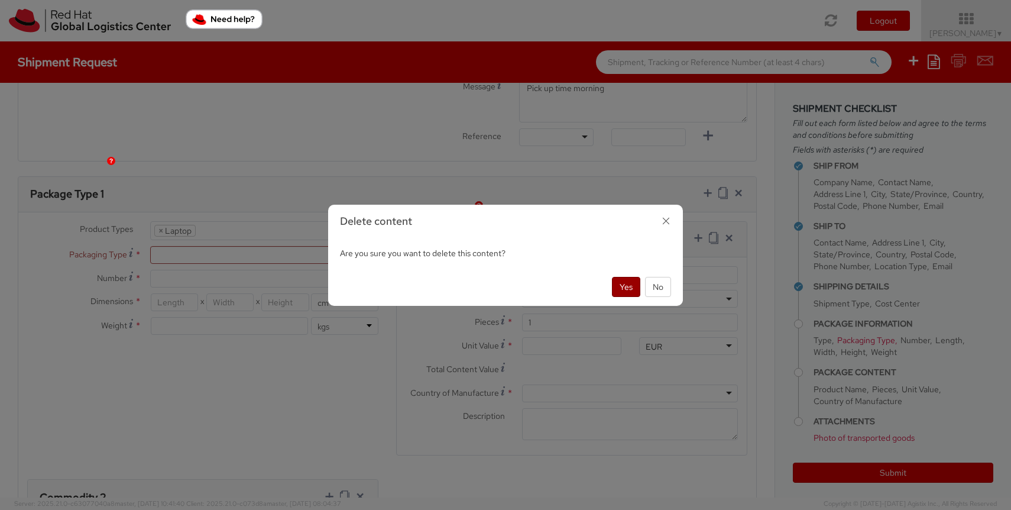
click at [622, 288] on button "Yes" at bounding box center [626, 287] width 28 height 20
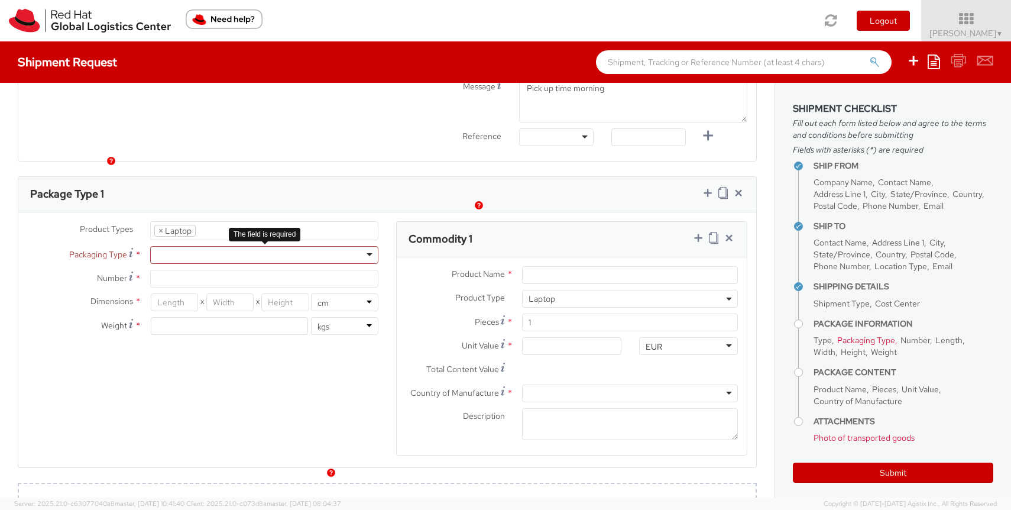
click at [185, 246] on div at bounding box center [264, 255] width 228 height 18
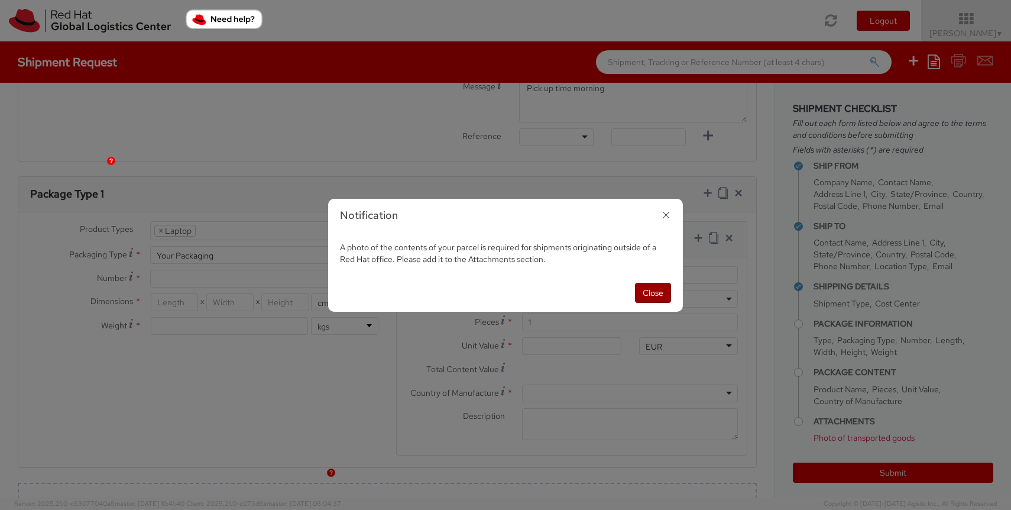
click at [652, 292] on button "Close" at bounding box center [653, 293] width 36 height 20
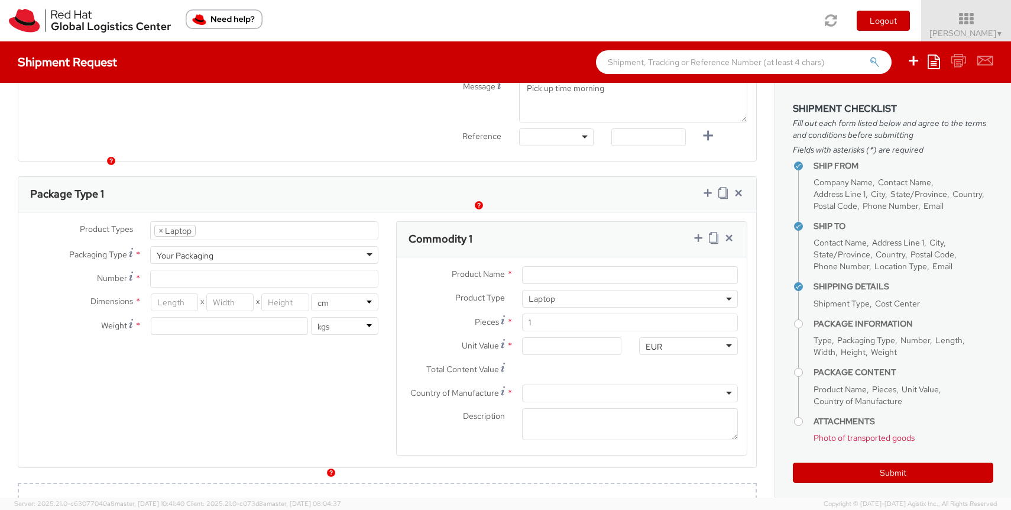
click at [285, 246] on div "Your Packaging" at bounding box center [264, 255] width 228 height 18
click at [289, 246] on div "Your Packaging" at bounding box center [264, 255] width 228 height 18
click at [277, 246] on div "Your Packaging" at bounding box center [264, 255] width 228 height 18
type input "1"
type input "24.13"
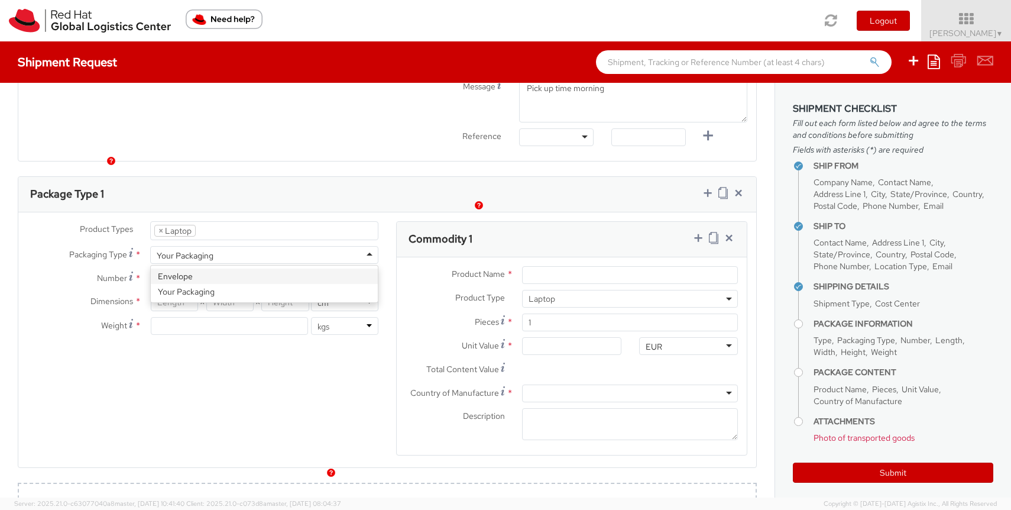
type input "31.75"
type input "0.64"
type input "0.5"
click at [281, 246] on div "Envelope" at bounding box center [264, 255] width 228 height 18
drag, startPoint x: 275, startPoint y: 293, endPoint x: 138, endPoint y: 276, distance: 137.6
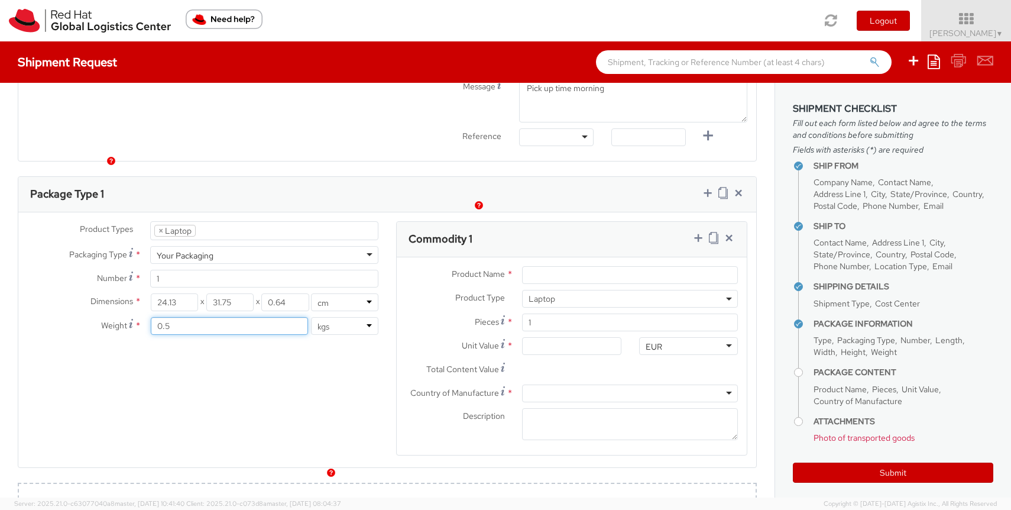
click at [138, 293] on div "Dimensions * 24.13 X 31.75 X 0.64 in cm Weight * 0.5 lbs kgs" at bounding box center [202, 316] width 369 height 47
click at [232, 246] on div "Your Packaging" at bounding box center [264, 255] width 228 height 18
click at [161, 225] on span "×" at bounding box center [160, 230] width 5 height 11
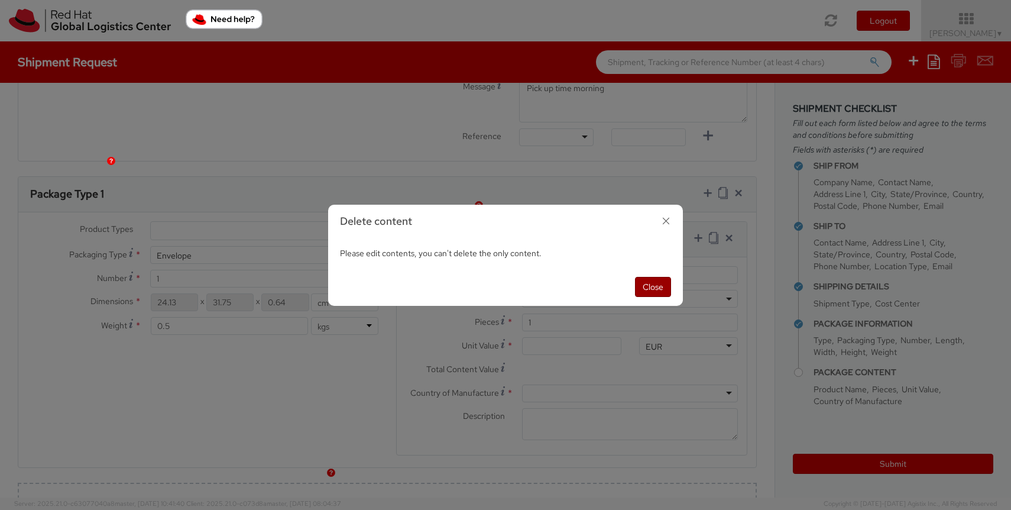
click at [646, 289] on button "Close" at bounding box center [653, 287] width 36 height 20
select select "LAPTOP"
checkbox input "false"
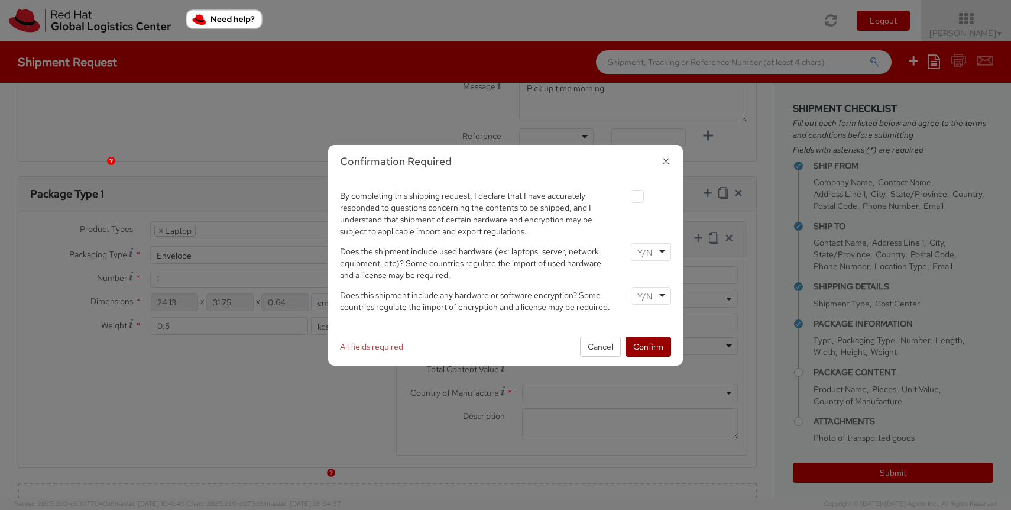
click at [641, 346] on button "Confirm" at bounding box center [649, 346] width 46 height 20
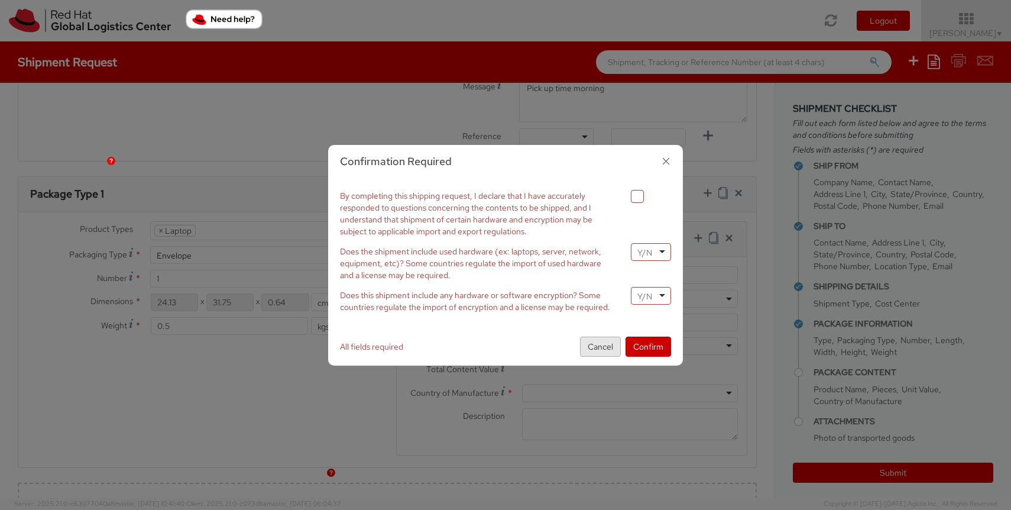
click at [603, 343] on button "Cancel" at bounding box center [600, 346] width 41 height 20
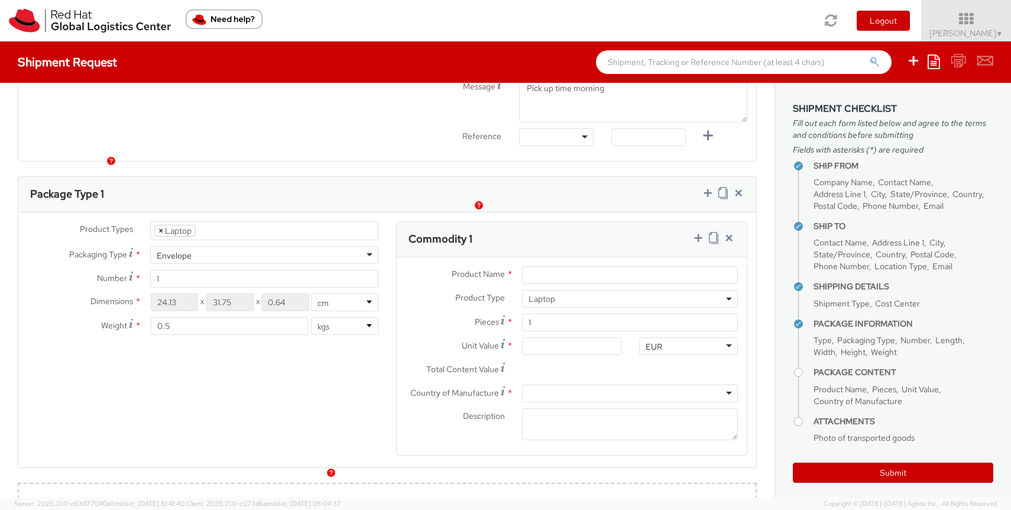
click at [161, 225] on span "×" at bounding box center [160, 230] width 5 height 11
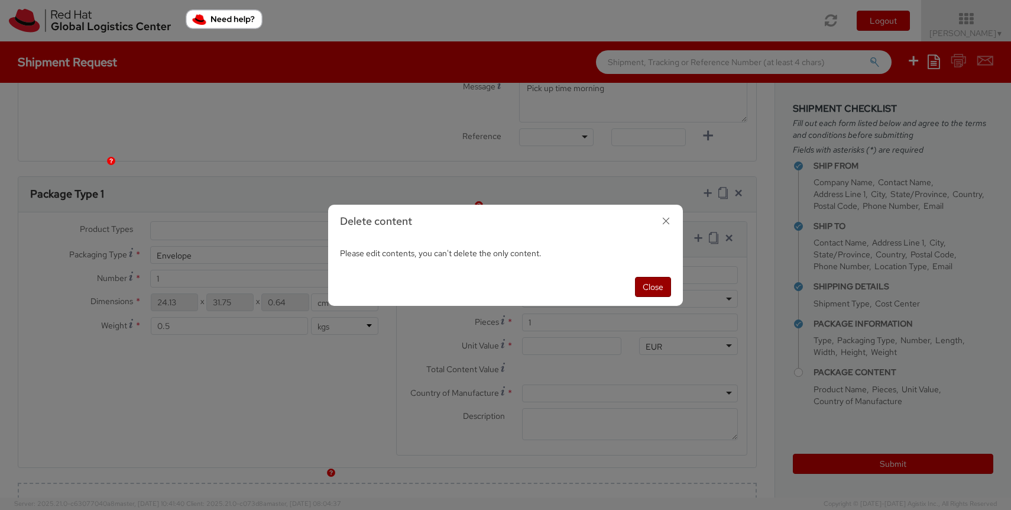
click at [657, 287] on button "Close" at bounding box center [653, 287] width 36 height 20
select select "LAPTOP"
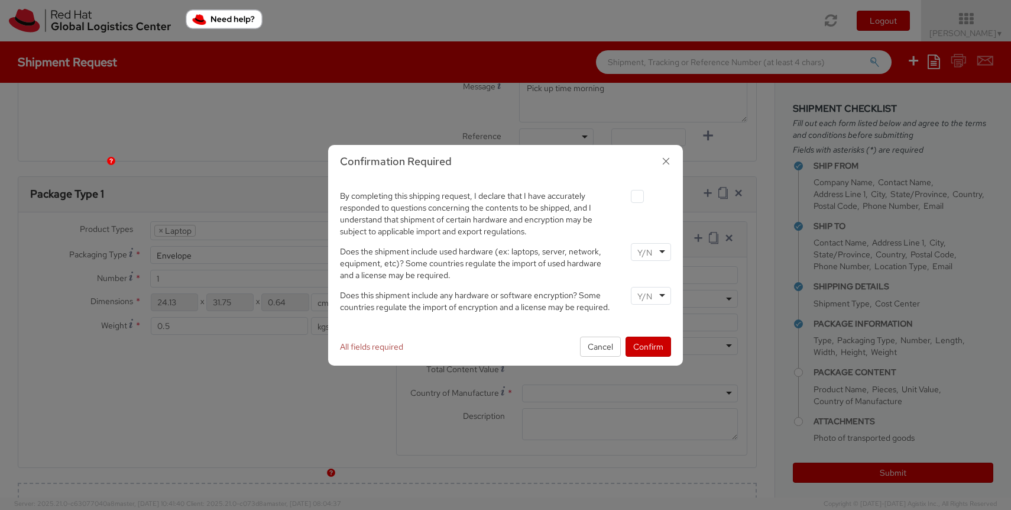
click at [639, 192] on label at bounding box center [637, 196] width 13 height 13
click at [627, 193] on input "checkbox" at bounding box center [624, 197] width 8 height 8
checkbox input "true"
click at [658, 254] on div at bounding box center [651, 252] width 40 height 18
click at [647, 296] on input "select-one" at bounding box center [646, 296] width 17 height 12
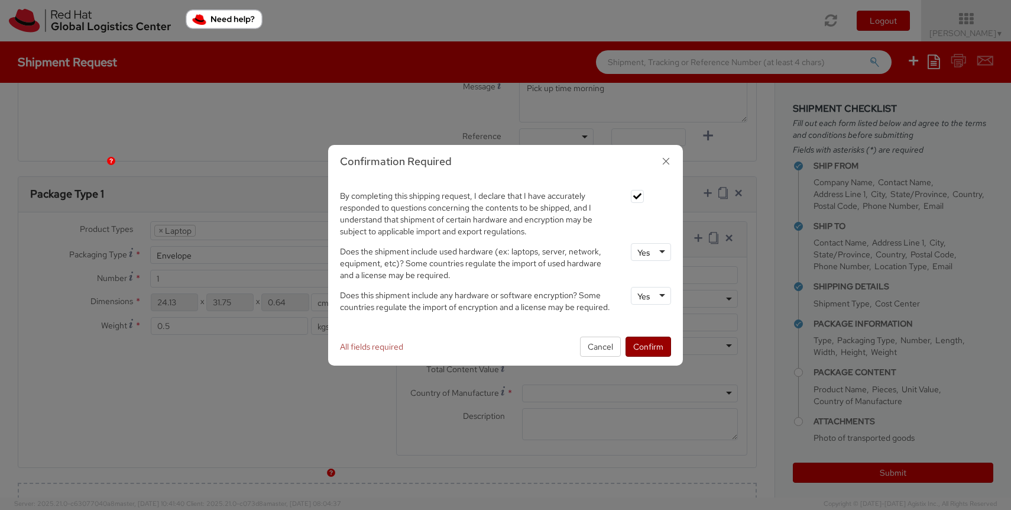
click at [645, 344] on button "Confirm" at bounding box center [649, 346] width 46 height 20
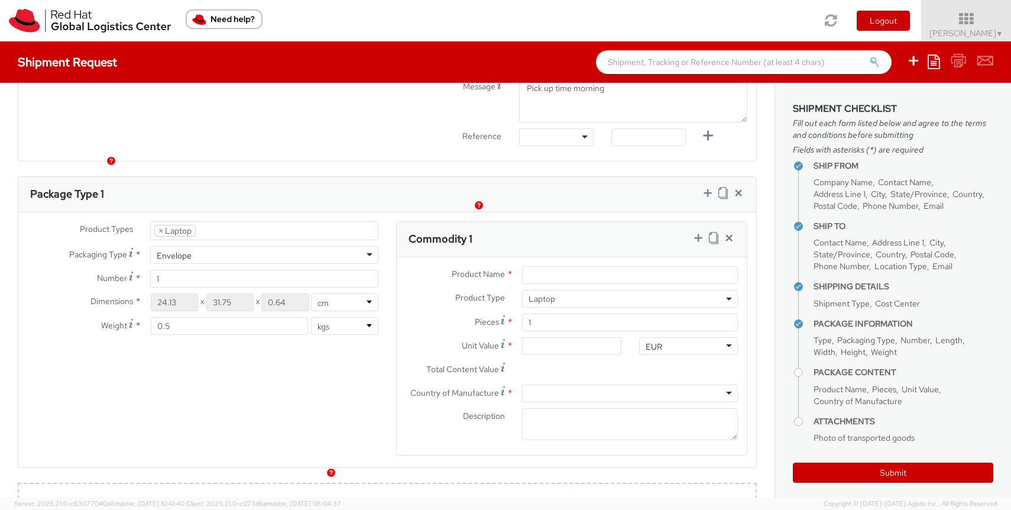
click at [234, 246] on div "Envelope" at bounding box center [264, 255] width 228 height 18
click at [179, 270] on input "1" at bounding box center [264, 279] width 228 height 18
type input "1"
click at [200, 317] on input "0.5" at bounding box center [229, 326] width 157 height 18
drag, startPoint x: 199, startPoint y: 285, endPoint x: 177, endPoint y: 297, distance: 24.9
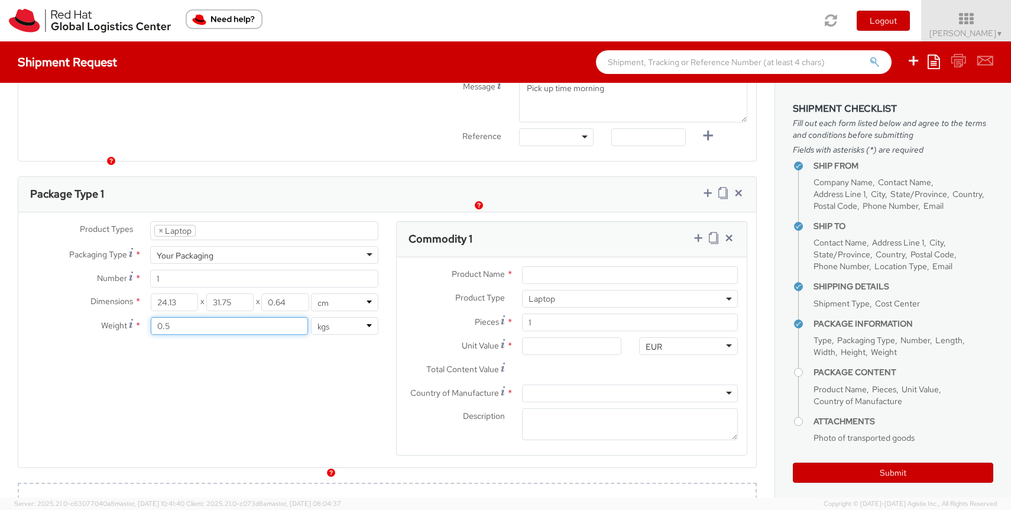
click at [177, 317] on input "0.5" at bounding box center [229, 326] width 157 height 18
type input "4"
click at [199, 336] on div "Product Types * Documents Docking Station Laptop Monitor Other Hardware Server …" at bounding box center [387, 346] width 738 height 250
drag, startPoint x: 182, startPoint y: 270, endPoint x: 144, endPoint y: 265, distance: 38.2
click at [144, 293] on div "24.13 X 31.75 X 0.64 in cm" at bounding box center [264, 302] width 246 height 18
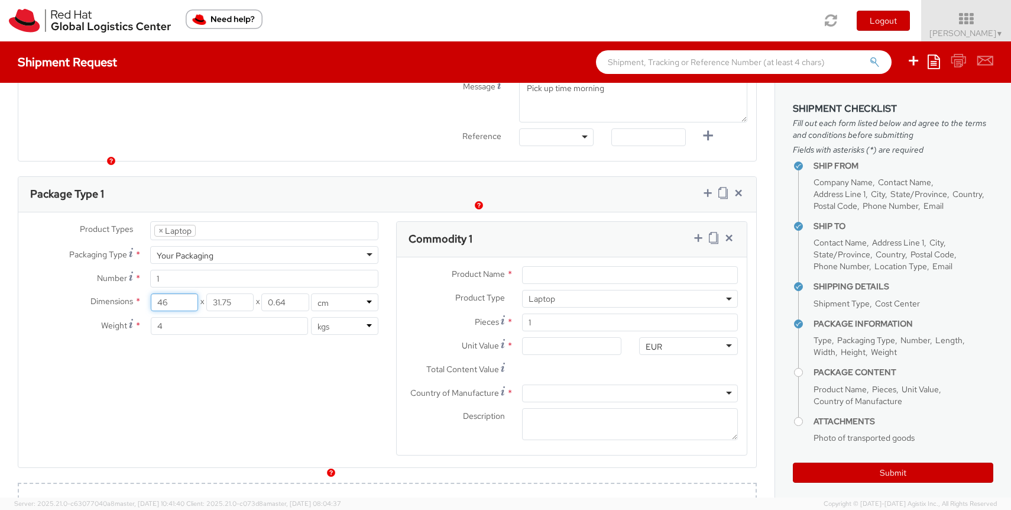
type input "46"
drag, startPoint x: 243, startPoint y: 273, endPoint x: 155, endPoint y: 273, distance: 88.1
click at [155, 293] on div "46 X 31.75 X 0.64" at bounding box center [230, 302] width 158 height 18
type input "30"
drag, startPoint x: 293, startPoint y: 271, endPoint x: 241, endPoint y: 266, distance: 52.4
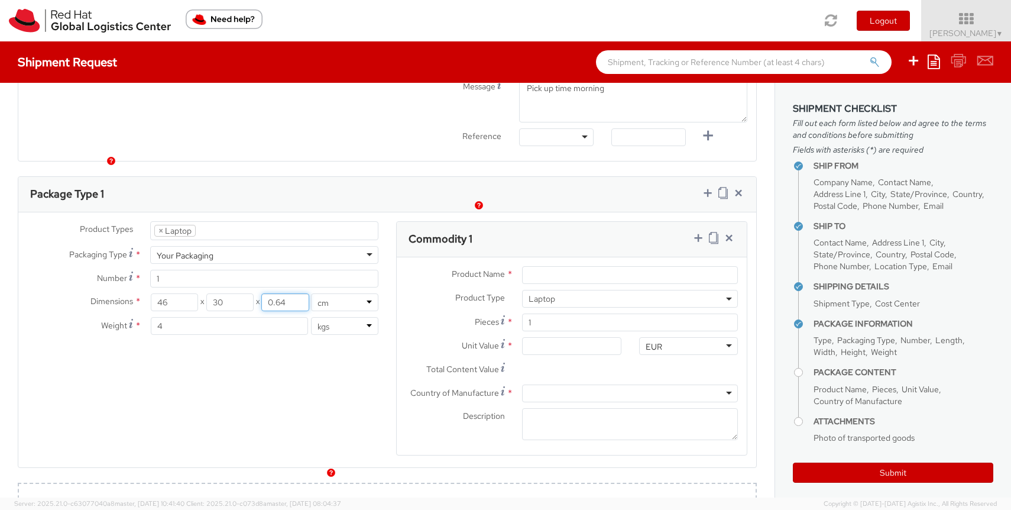
click at [241, 293] on div "46 X 30 X 0.64" at bounding box center [230, 302] width 158 height 18
type input "13"
click at [536, 266] on input "Product Name *" at bounding box center [630, 275] width 216 height 18
type input "M"
type input "Lenovo"
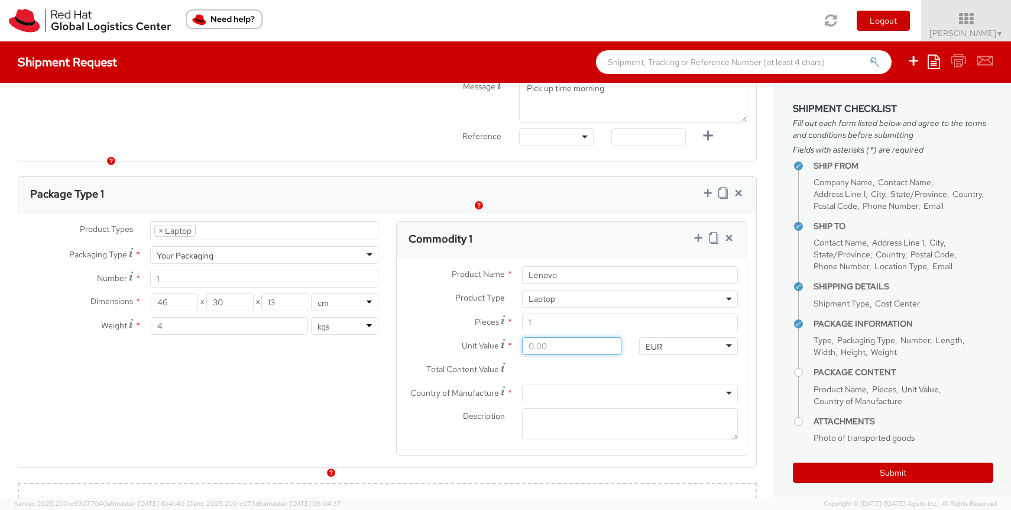
click at [558, 337] on input "Unit Value *" at bounding box center [571, 346] width 99 height 18
type input "5.00"
type input "50.00"
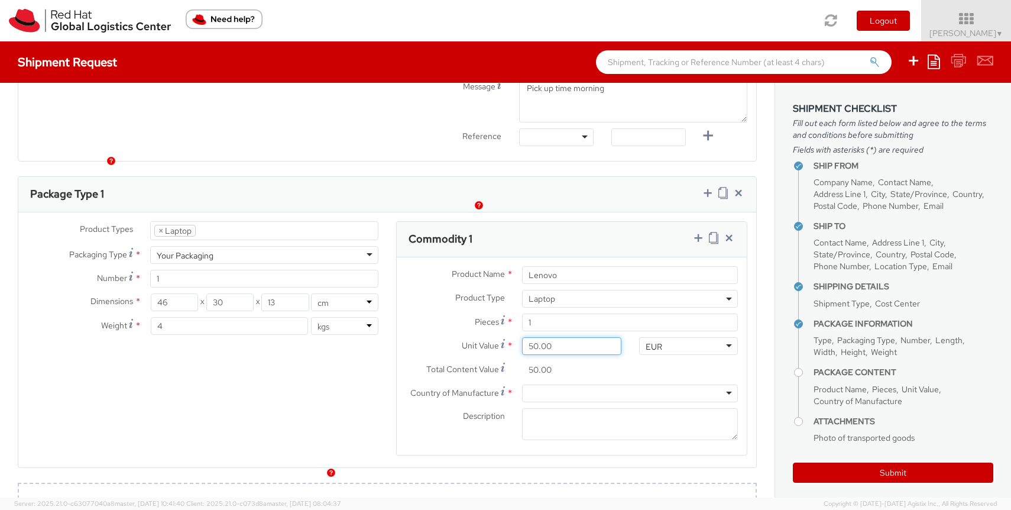
type input "500.00"
click at [588, 384] on div at bounding box center [630, 393] width 216 height 18
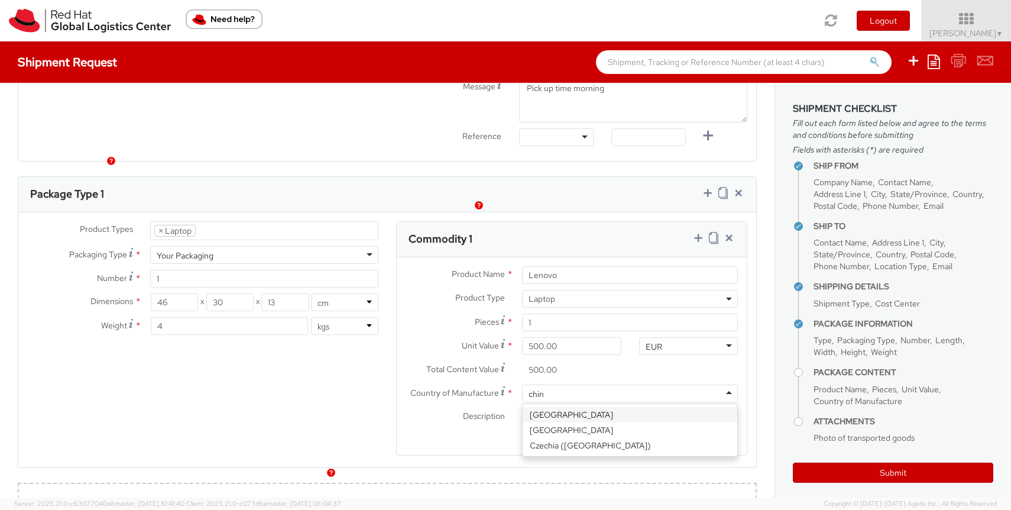
type input "china"
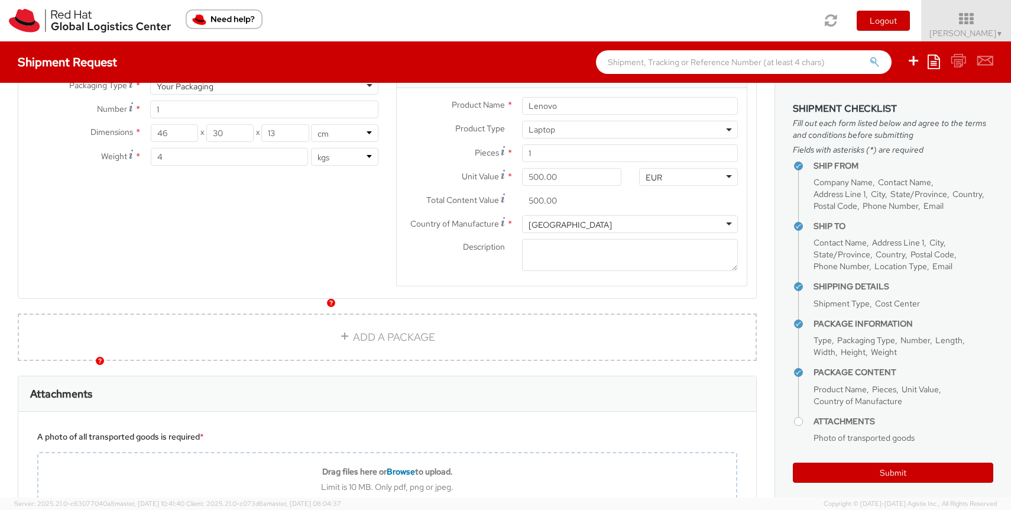
scroll to position [681, 0]
